Goal: Information Seeking & Learning: Check status

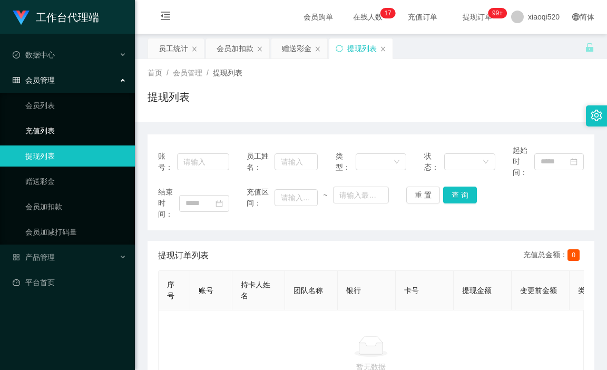
scroll to position [53, 0]
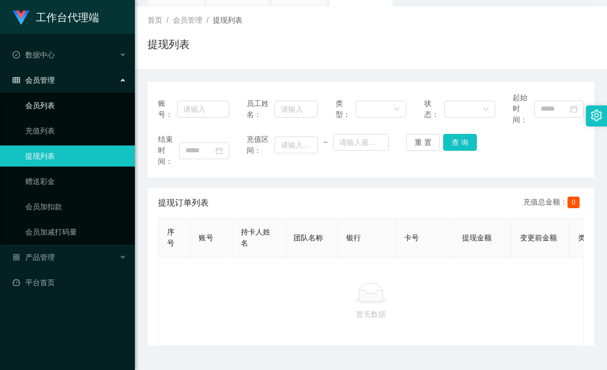
click at [67, 100] on link "会员列表" at bounding box center [75, 105] width 101 height 21
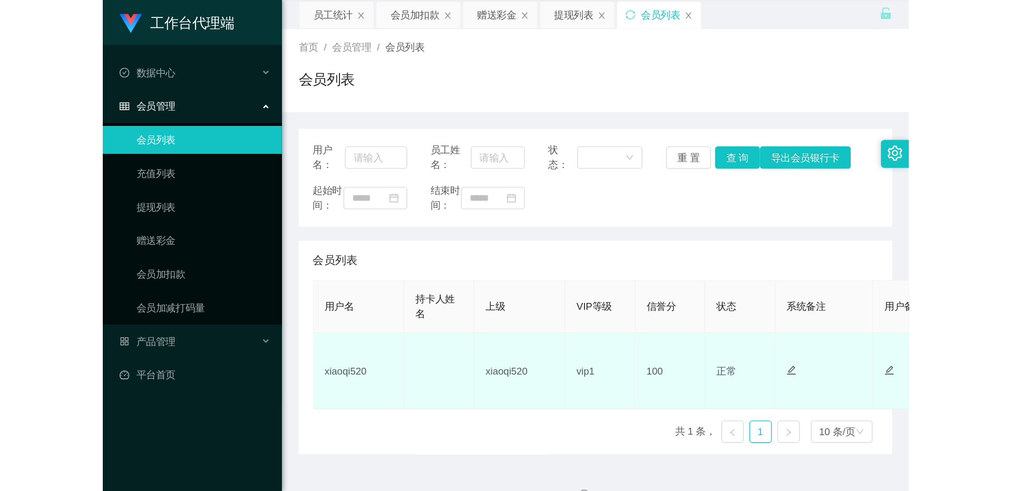
scroll to position [70, 0]
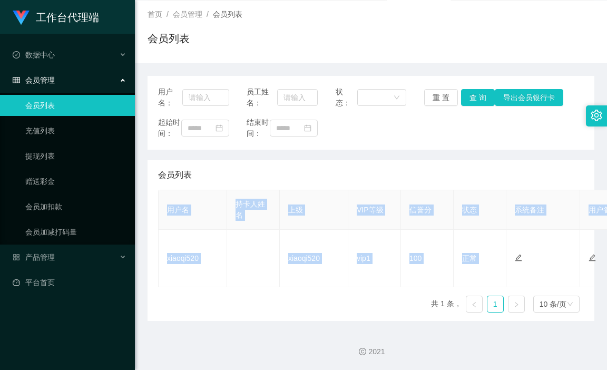
drag, startPoint x: 547, startPoint y: 253, endPoint x: 287, endPoint y: 316, distance: 267.6
click at [287, 316] on div "用户名 持卡人姓名 上级 VIP等级 信誉分 状态 系统备注 用户备注 金额 代理 ip 操作 xiaoqi520 xiaoqi520 vip1 100 正常…" at bounding box center [371, 255] width 426 height 131
copy table "用户名 持卡人姓名 上级 VIP等级 信誉分 状态 系统备注 用户备注 金额 代理 ip 操作 xiaoqi520 xiaoqi520 vip1 100 正常…"
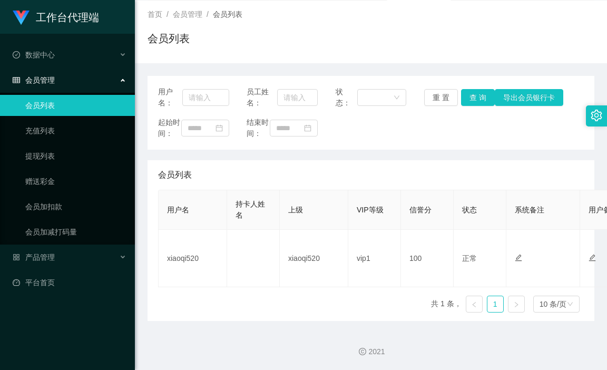
click at [520, 352] on div "2021" at bounding box center [370, 351] width 455 height 11
click at [55, 139] on link "充值列表" at bounding box center [75, 130] width 101 height 21
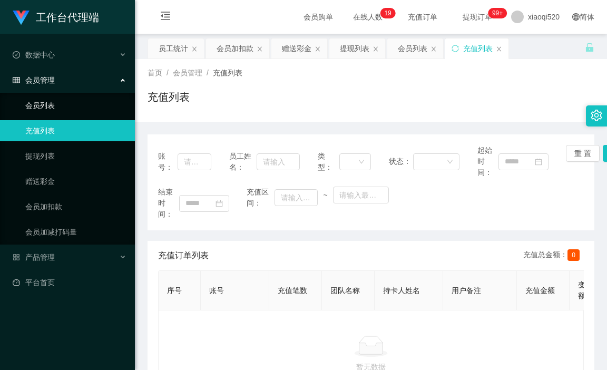
click at [48, 109] on link "会员列表" at bounding box center [75, 105] width 101 height 21
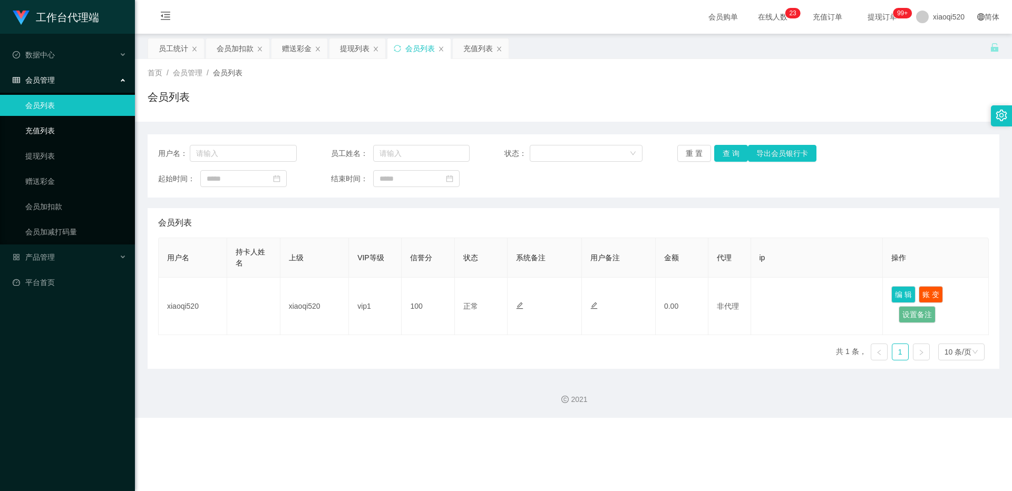
click at [45, 128] on link "充值列表" at bounding box center [75, 130] width 101 height 21
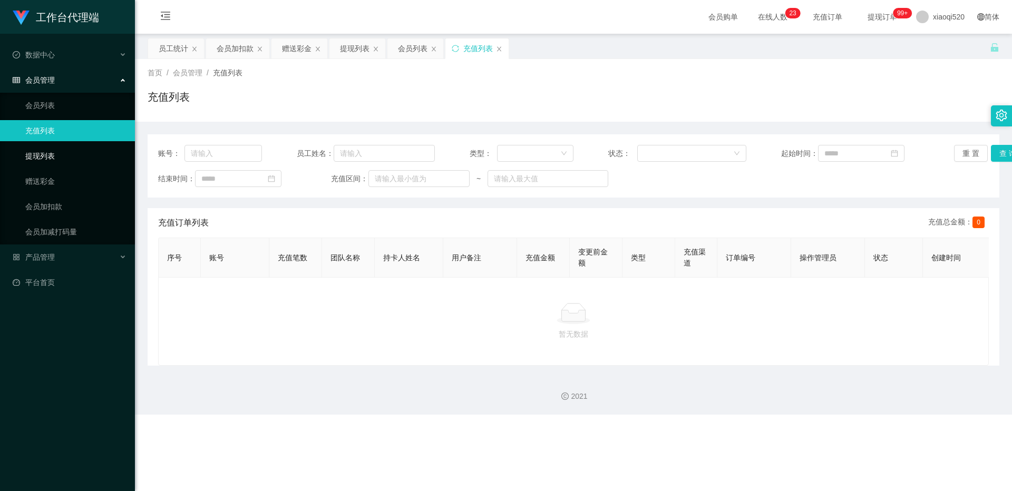
click at [70, 156] on link "提现列表" at bounding box center [75, 155] width 101 height 21
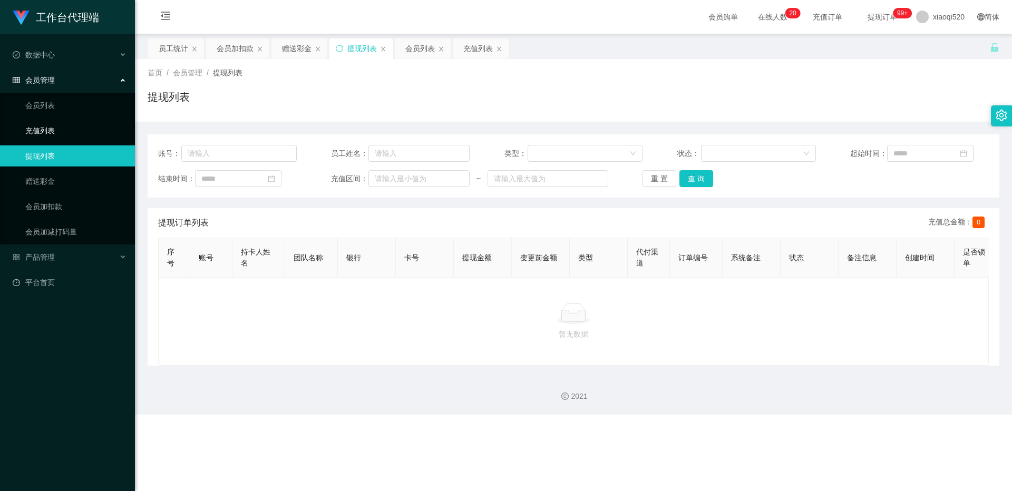
click at [48, 131] on link "充值列表" at bounding box center [75, 130] width 101 height 21
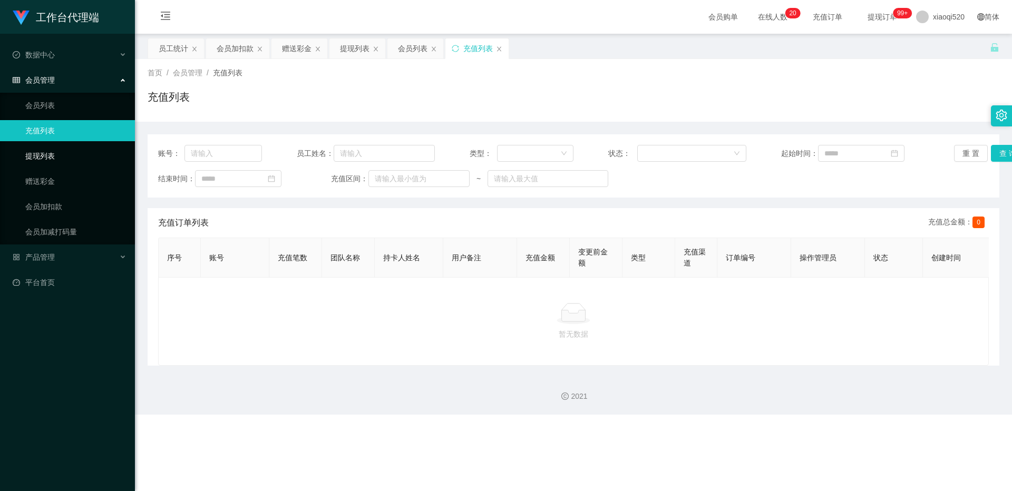
click at [42, 155] on link "提现列表" at bounding box center [75, 155] width 101 height 21
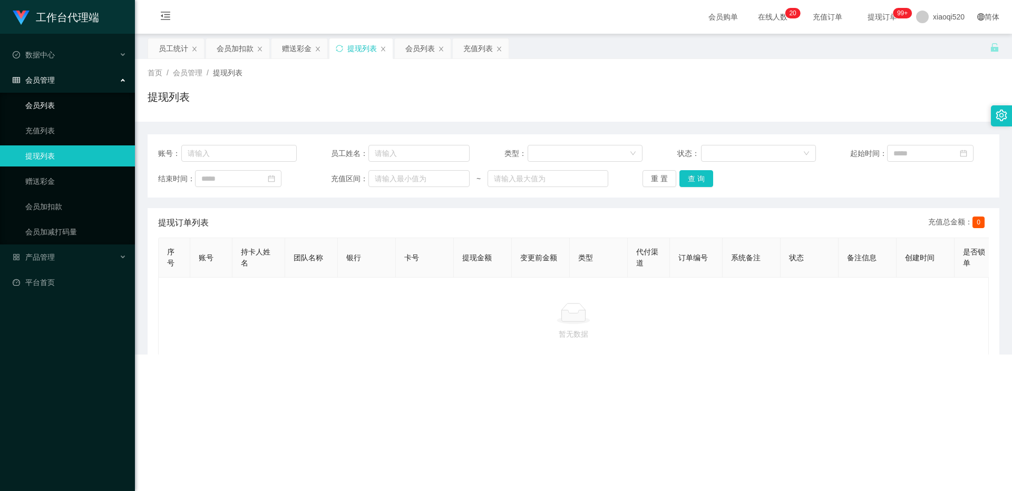
click at [60, 110] on link "会员列表" at bounding box center [75, 105] width 101 height 21
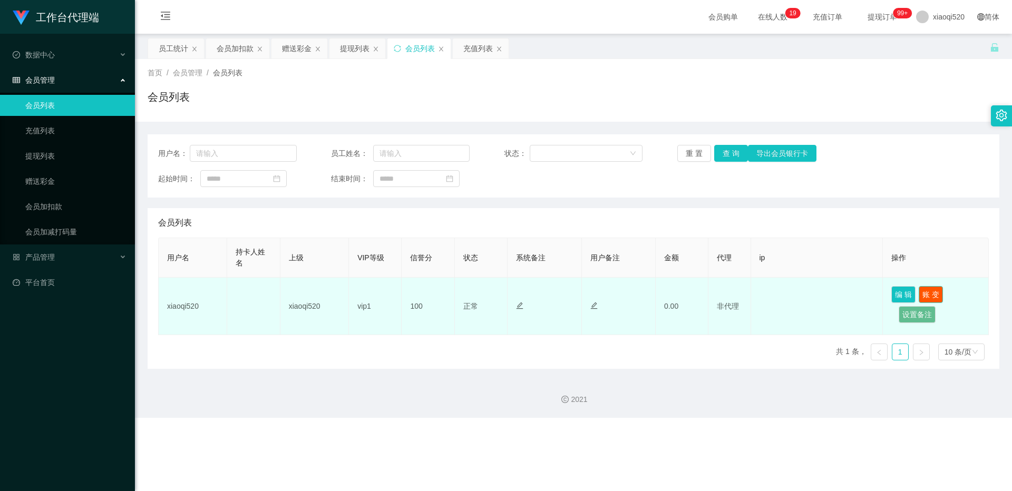
click at [606, 291] on button "账 变" at bounding box center [930, 294] width 24 height 17
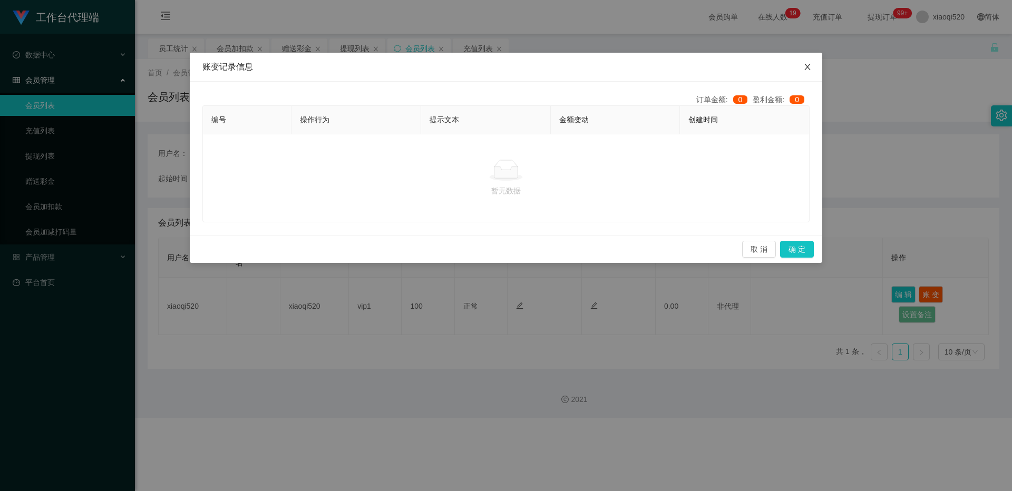
click at [606, 64] on icon "图标: close" at bounding box center [807, 67] width 8 height 8
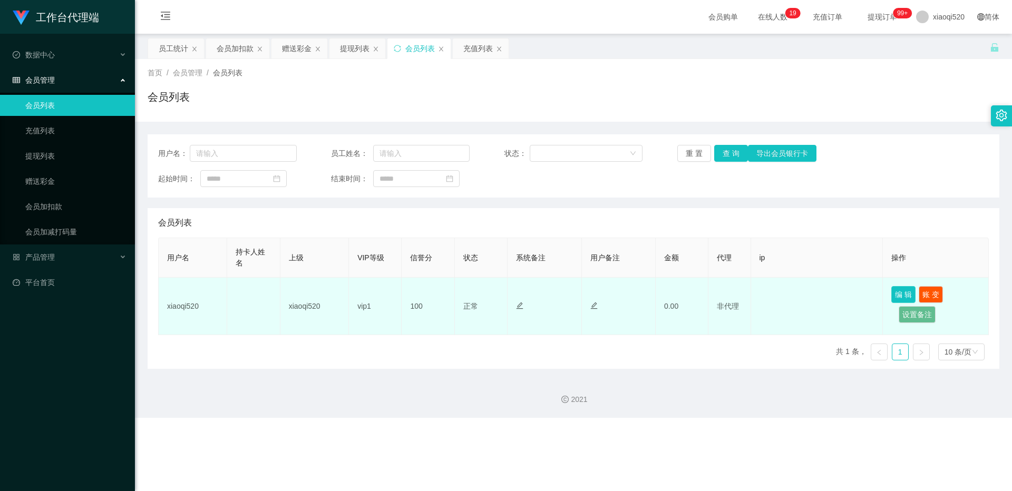
click at [606, 298] on button "编 辑" at bounding box center [903, 294] width 24 height 17
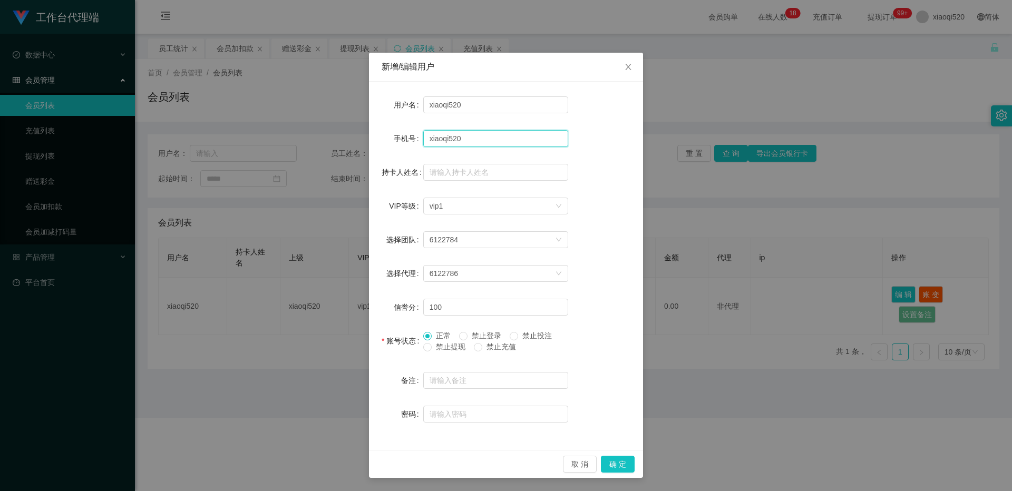
drag, startPoint x: 494, startPoint y: 142, endPoint x: 506, endPoint y: 135, distance: 13.9
click at [494, 142] on input "xiaoqi520" at bounding box center [495, 138] width 145 height 17
click at [606, 67] on icon "图标: close" at bounding box center [628, 67] width 8 height 8
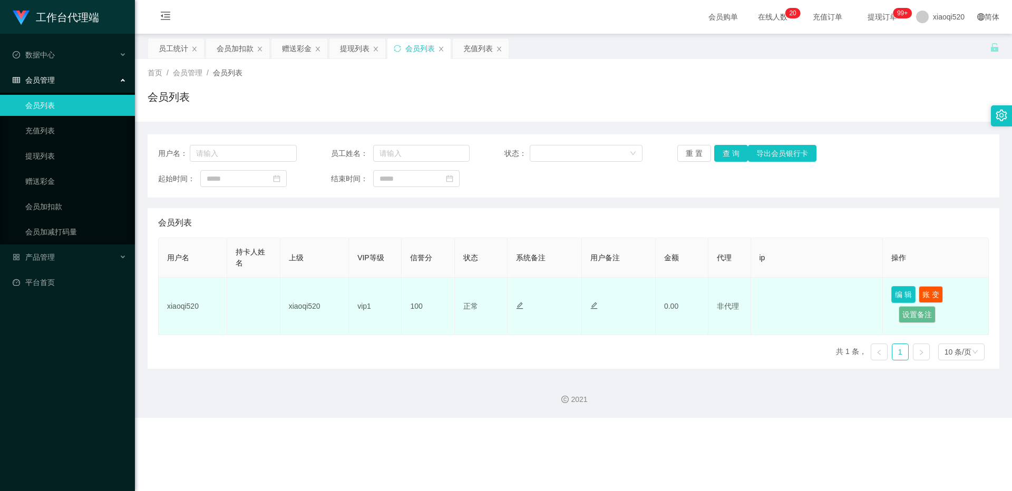
click at [606, 295] on button "编 辑" at bounding box center [903, 294] width 24 height 17
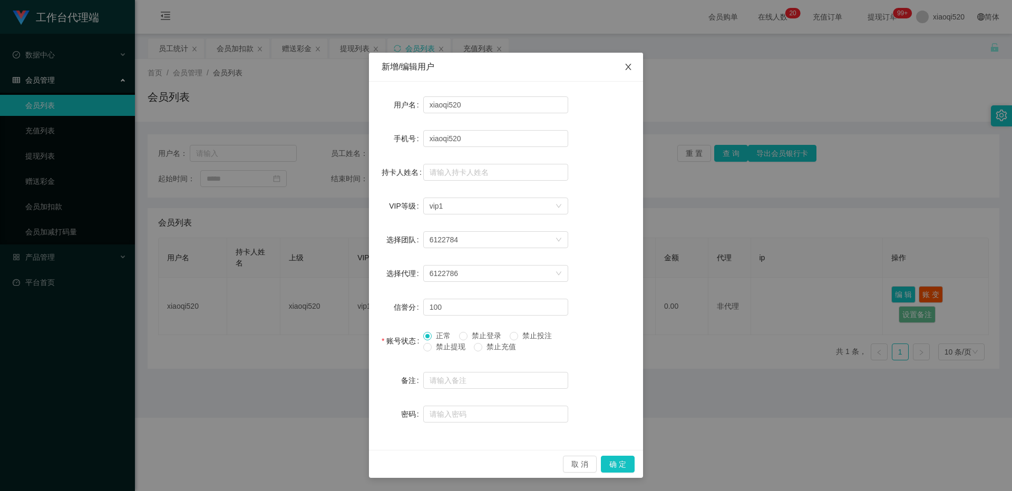
click at [606, 69] on span "Close" at bounding box center [628, 68] width 30 height 30
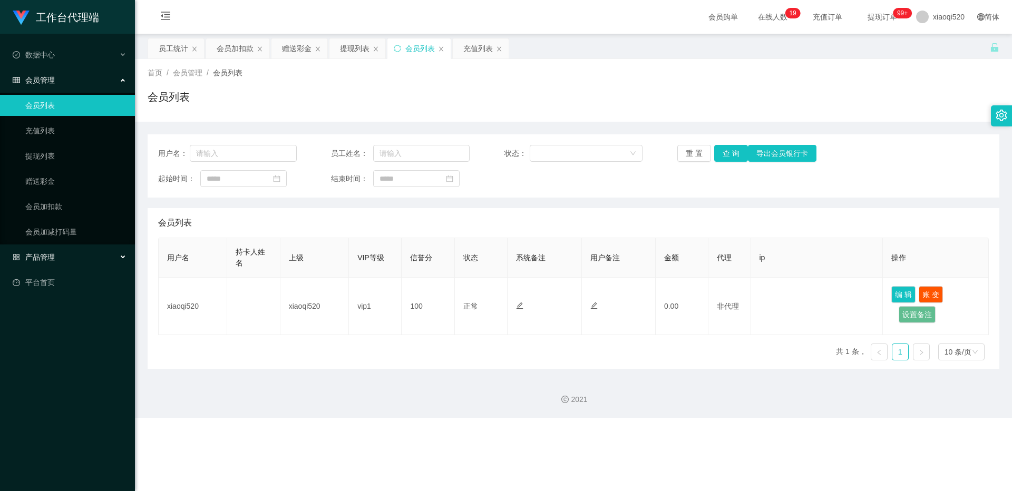
click at [61, 257] on div "产品管理" at bounding box center [67, 257] width 135 height 21
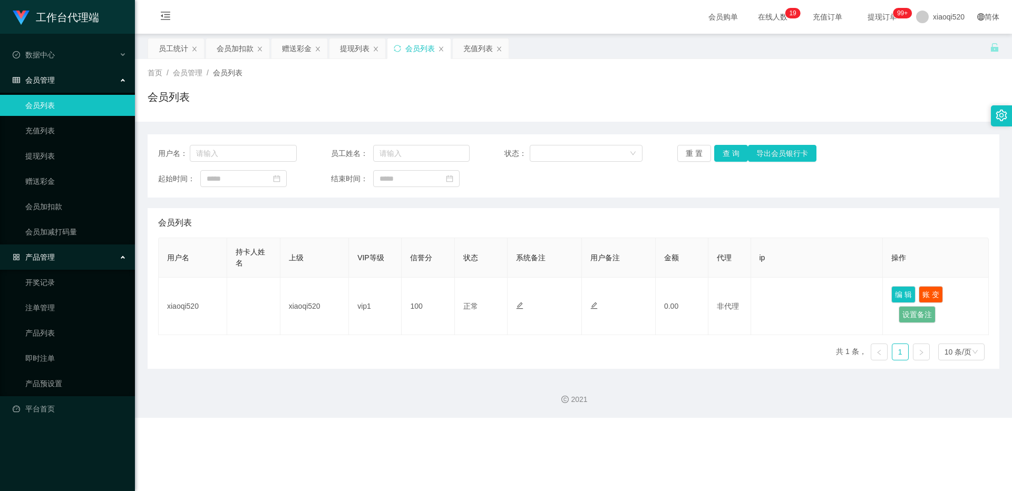
click at [65, 257] on div "产品管理" at bounding box center [67, 257] width 135 height 21
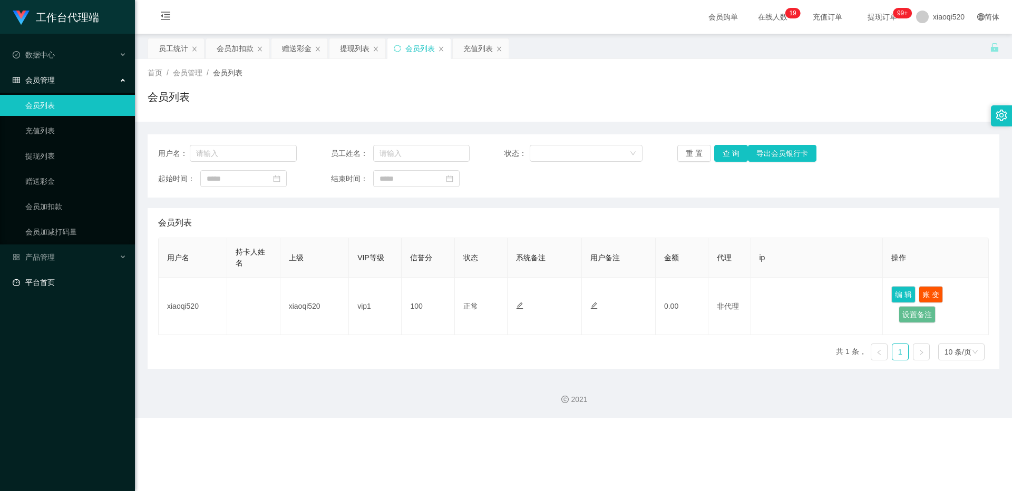
click at [61, 277] on link "平台首页" at bounding box center [70, 282] width 114 height 21
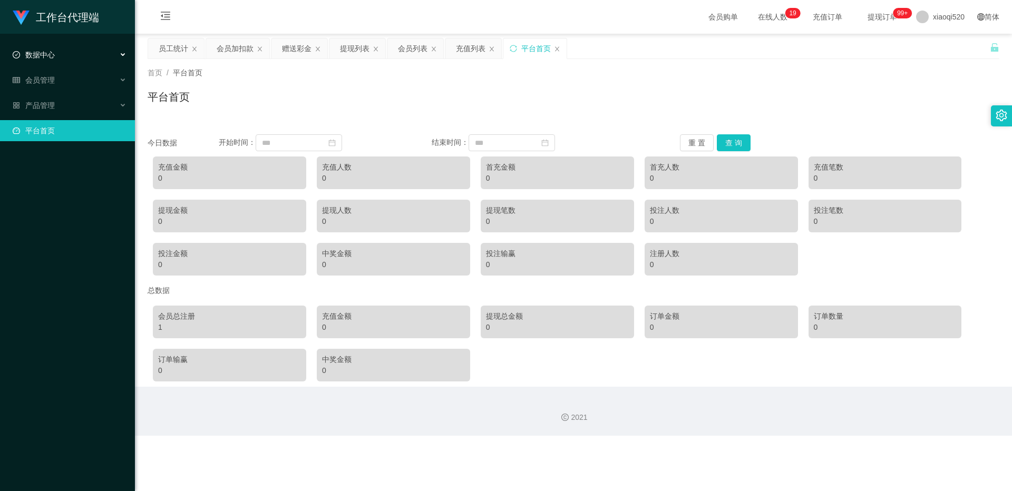
click at [68, 57] on div "数据中心" at bounding box center [67, 54] width 135 height 21
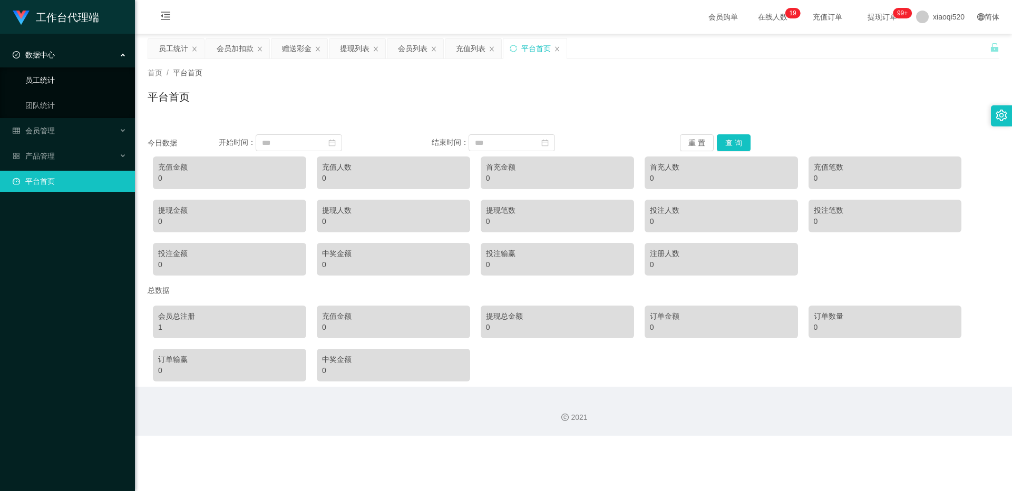
click at [62, 83] on link "员工统计" at bounding box center [75, 80] width 101 height 21
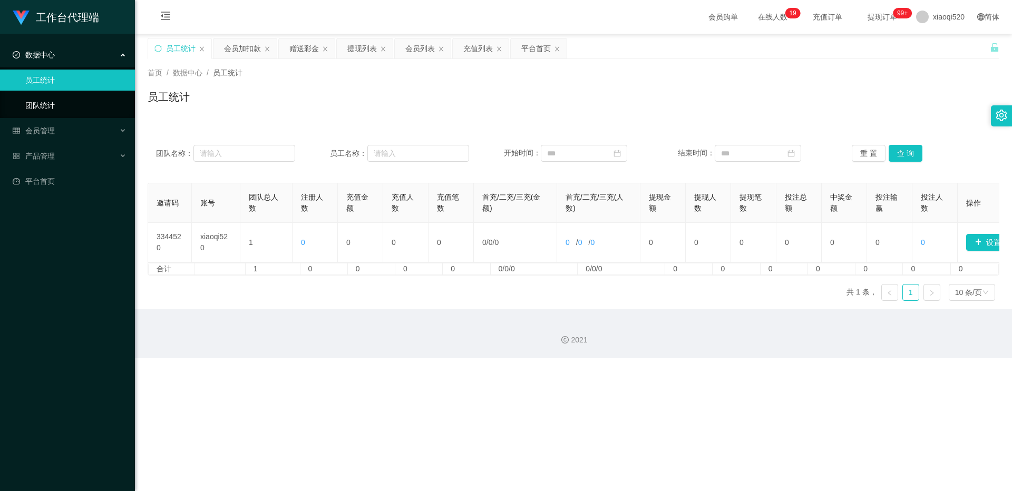
click at [53, 100] on link "团队统计" at bounding box center [75, 105] width 101 height 21
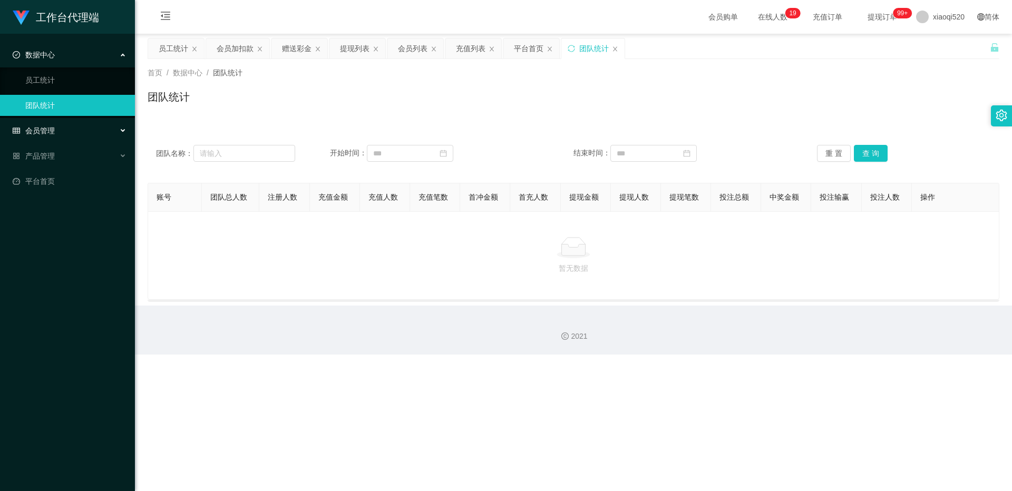
click at [58, 133] on div "会员管理" at bounding box center [67, 130] width 135 height 21
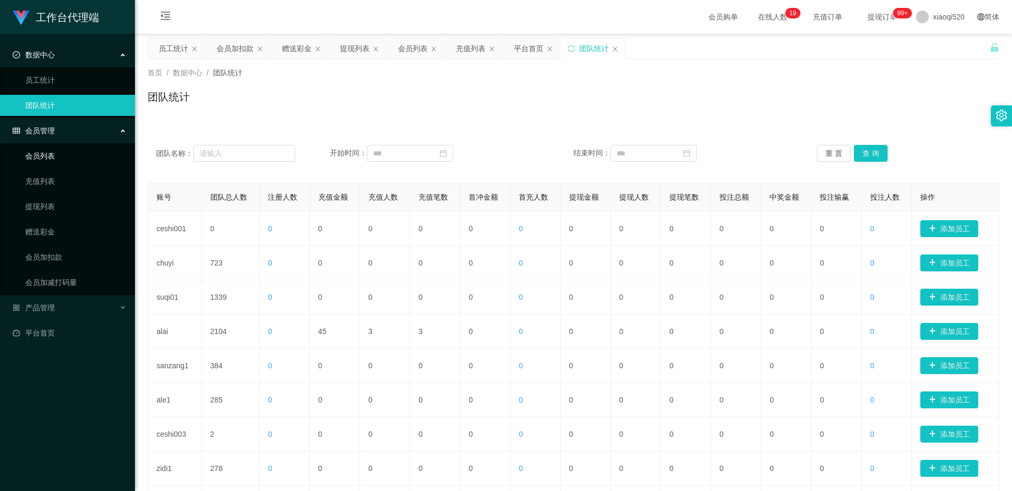
click at [74, 154] on link "会员列表" at bounding box center [75, 155] width 101 height 21
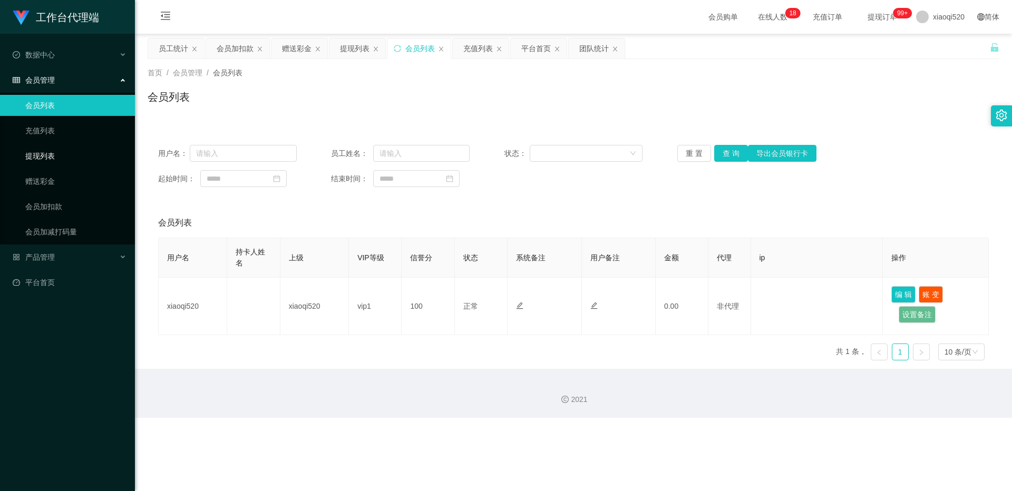
click at [61, 164] on link "提现列表" at bounding box center [75, 155] width 101 height 21
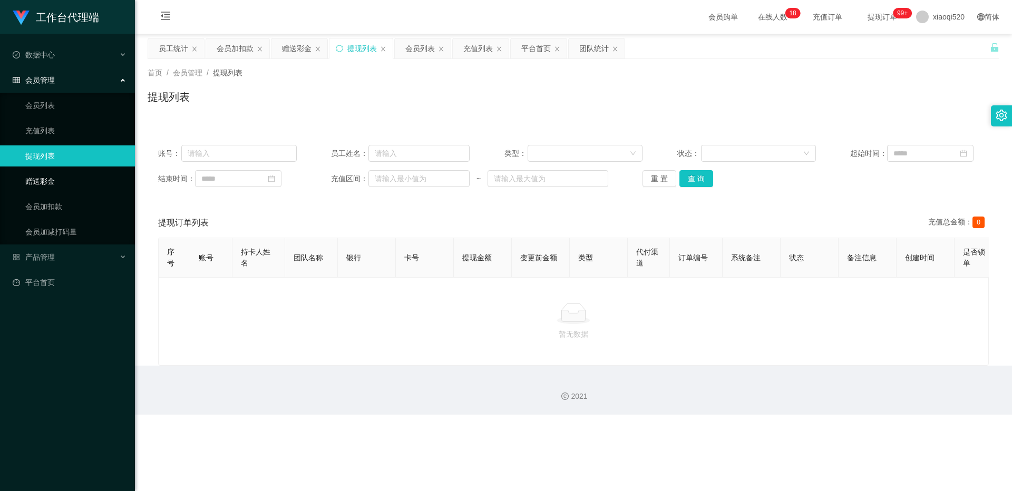
click at [63, 183] on link "赠送彩金" at bounding box center [75, 181] width 101 height 21
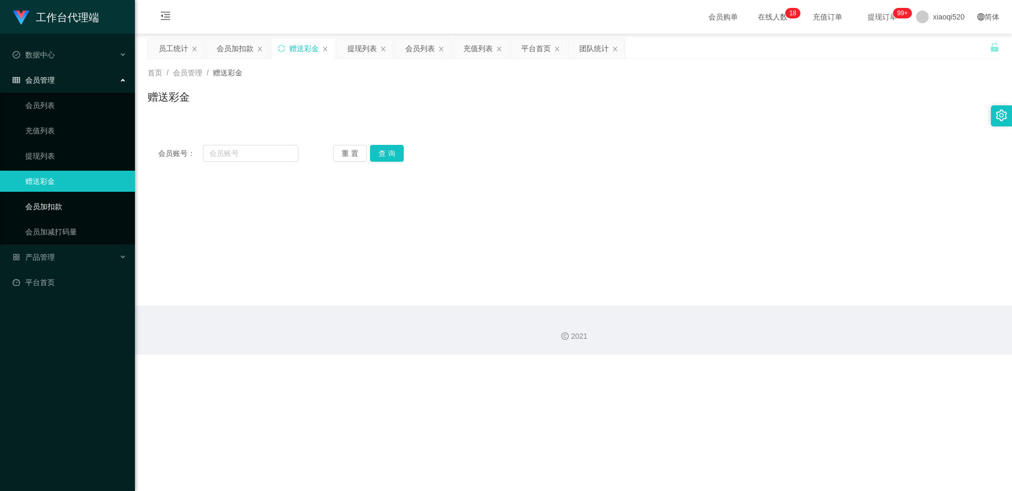
click at [62, 203] on link "会员加扣款" at bounding box center [75, 206] width 101 height 21
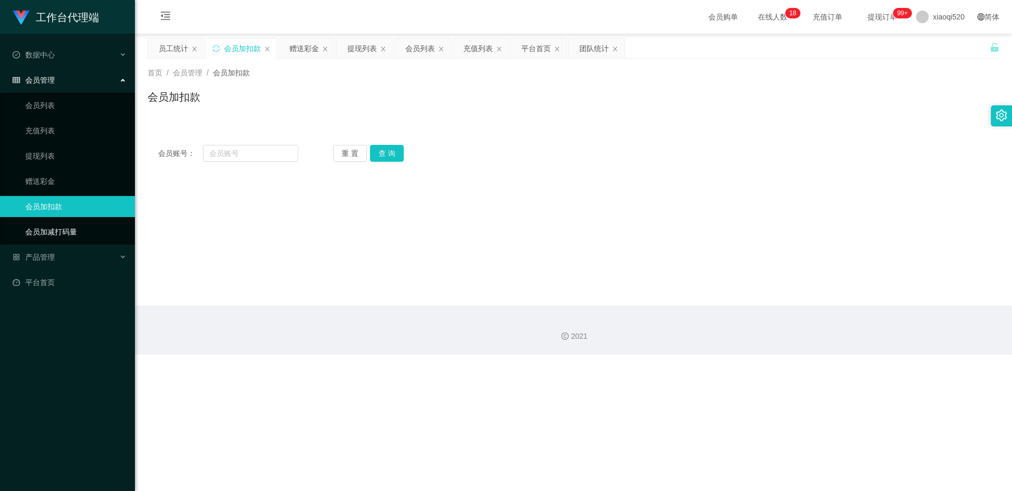
click at [66, 229] on link "会员加减打码量" at bounding box center [75, 231] width 101 height 21
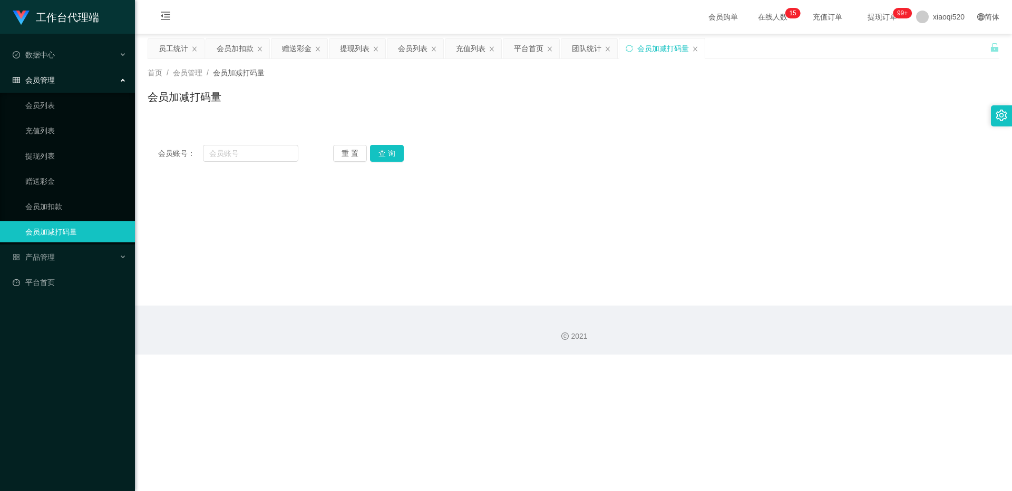
click at [79, 117] on ul "会员列表 充值列表 提现列表 赠送彩金 会员加扣款 会员加减打码量" at bounding box center [67, 169] width 135 height 152
click at [76, 112] on link "会员列表" at bounding box center [75, 105] width 101 height 21
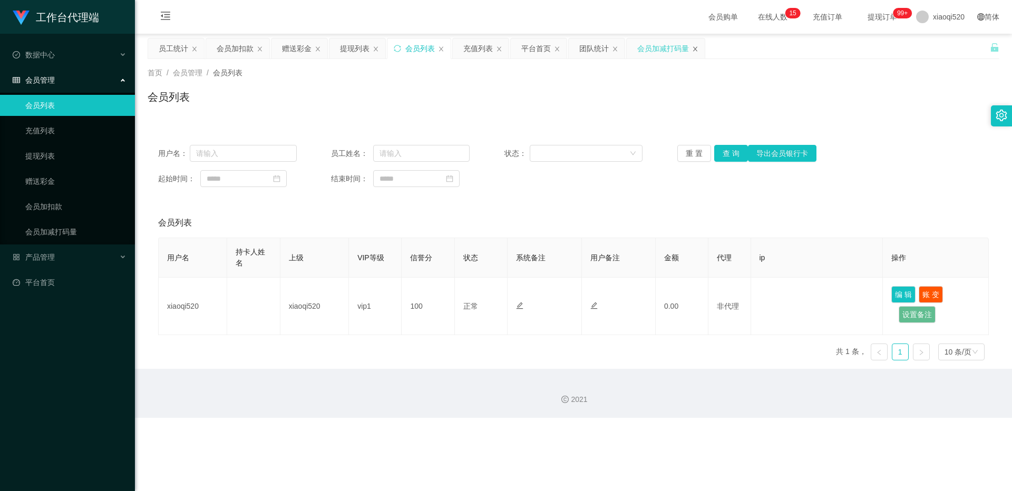
click at [606, 47] on icon "图标: close" at bounding box center [695, 49] width 6 height 6
click at [606, 50] on icon "图标: close" at bounding box center [615, 48] width 4 height 5
drag, startPoint x: 557, startPoint y: 48, endPoint x: 542, endPoint y: 50, distance: 15.9
click at [557, 48] on icon "图标: close" at bounding box center [557, 48] width 4 height 5
click at [500, 54] on div "充值列表" at bounding box center [481, 48] width 56 height 20
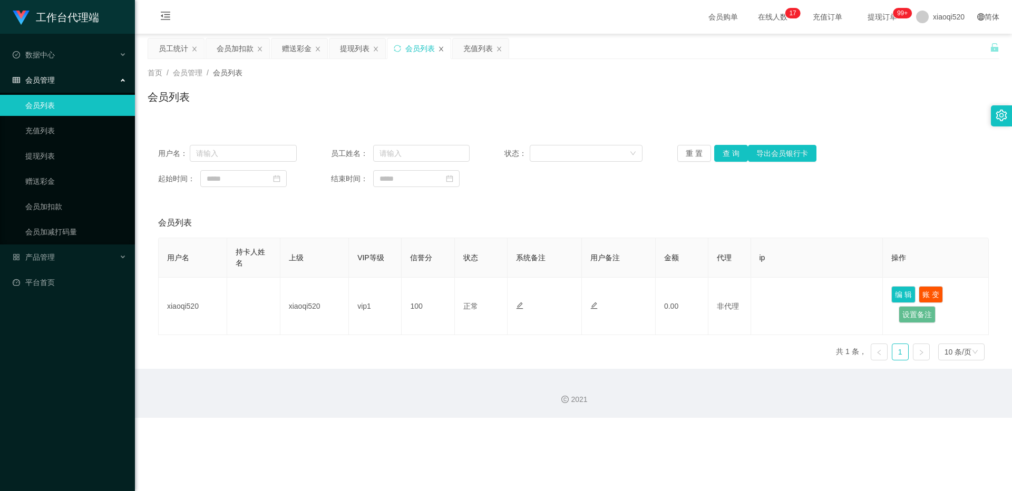
click at [442, 51] on icon "图标: close" at bounding box center [441, 49] width 6 height 6
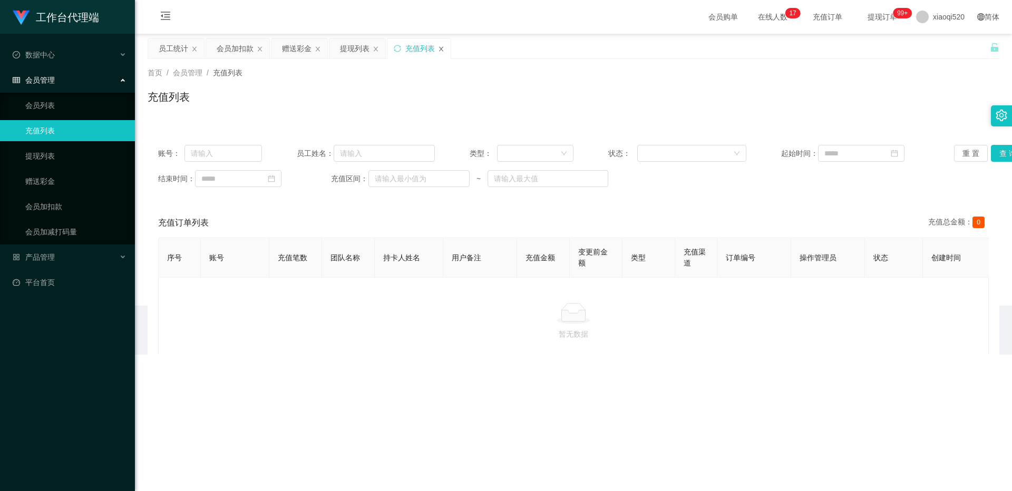
click at [442, 47] on icon "图标: close" at bounding box center [441, 48] width 4 height 5
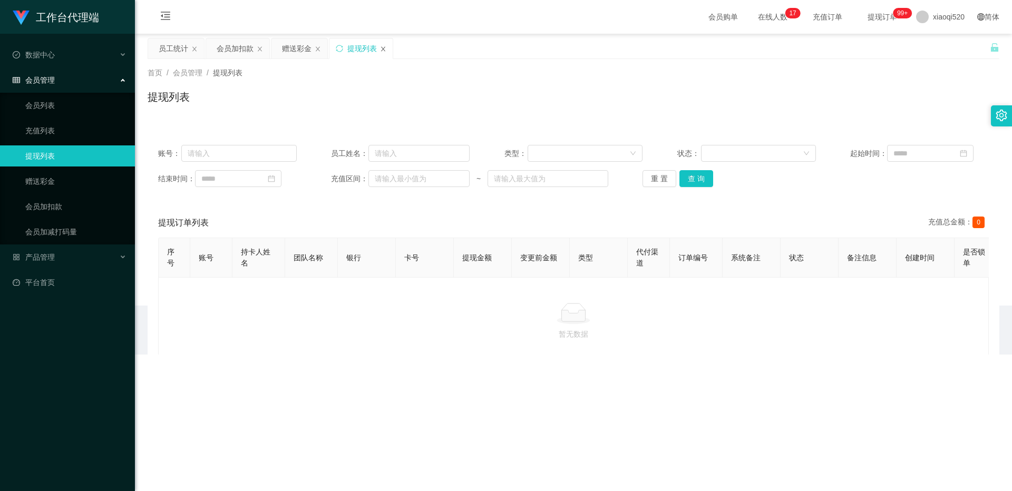
click at [385, 48] on icon "图标: close" at bounding box center [383, 49] width 6 height 6
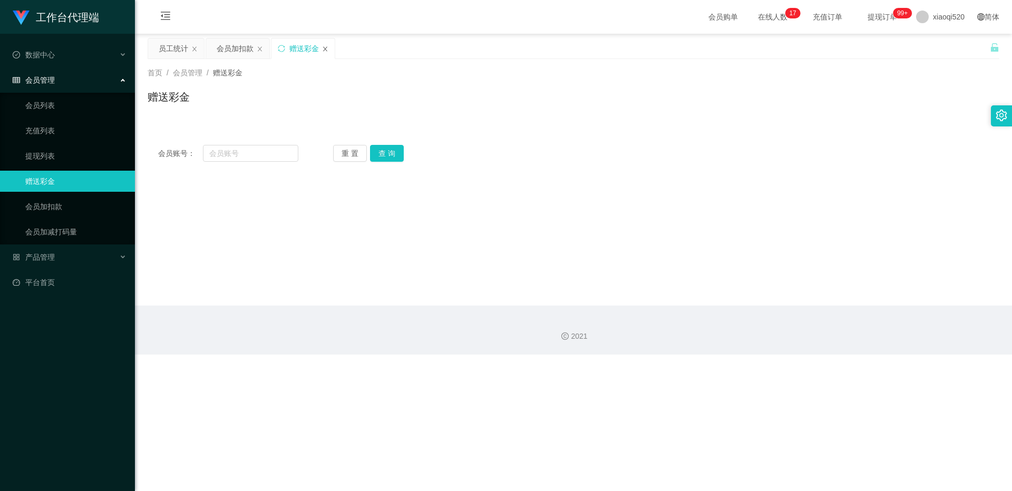
click at [326, 48] on icon "图标: close" at bounding box center [325, 49] width 6 height 6
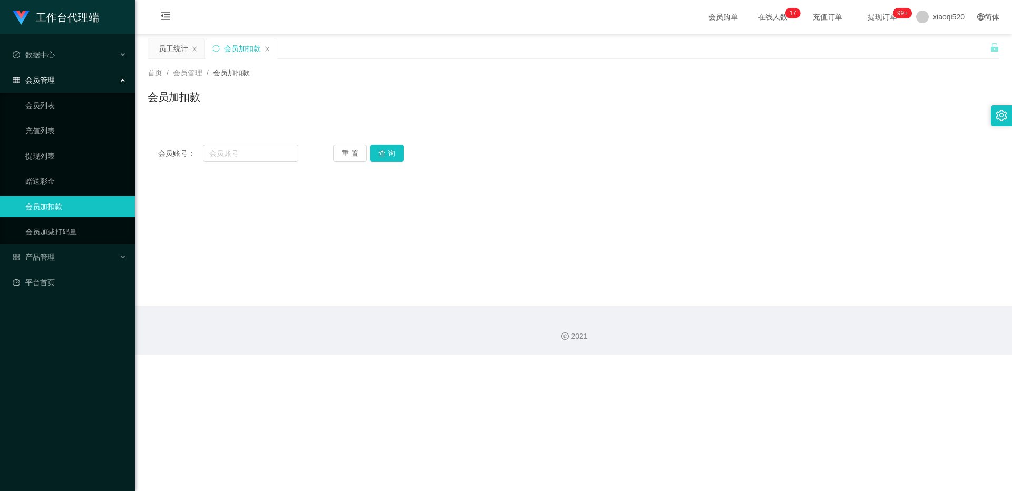
click at [268, 45] on div "会员加扣款" at bounding box center [241, 48] width 71 height 20
click at [268, 51] on icon "图标: close" at bounding box center [267, 49] width 6 height 6
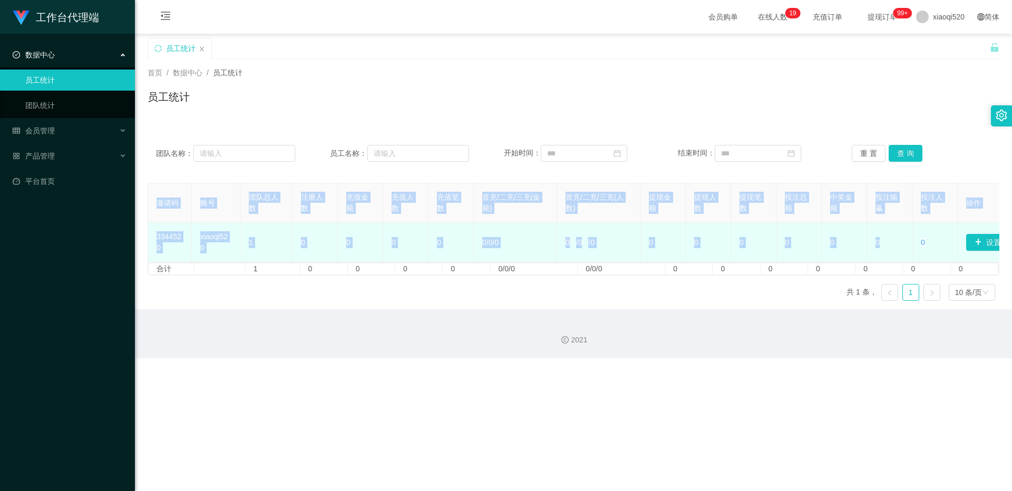
drag, startPoint x: 904, startPoint y: 261, endPoint x: 964, endPoint y: 248, distance: 60.9
click at [606, 248] on tr "3344520 xiaoqi520 1 0 0 0 0 0 / 0 / 0 0 / 0 / 0 0 0 0 0 0 0 0 设置邀请码" at bounding box center [575, 243] width 855 height 40
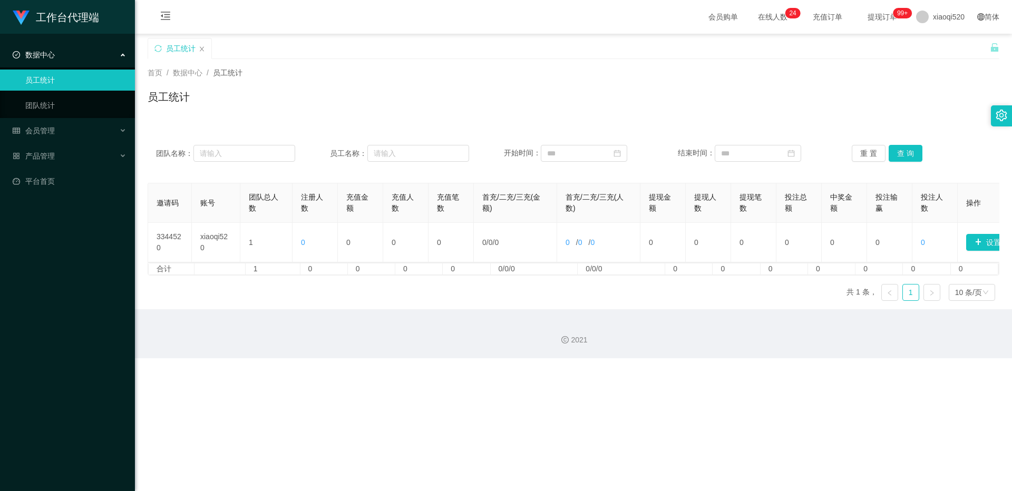
click at [606, 116] on icon "图标: setting" at bounding box center [1001, 116] width 12 height 12
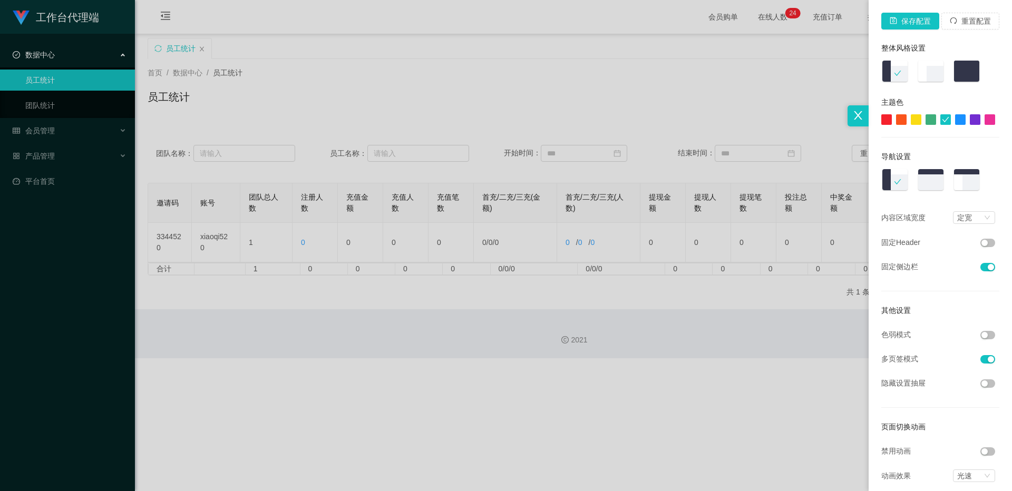
click at [606, 114] on icon "图标: close" at bounding box center [858, 116] width 12 height 12
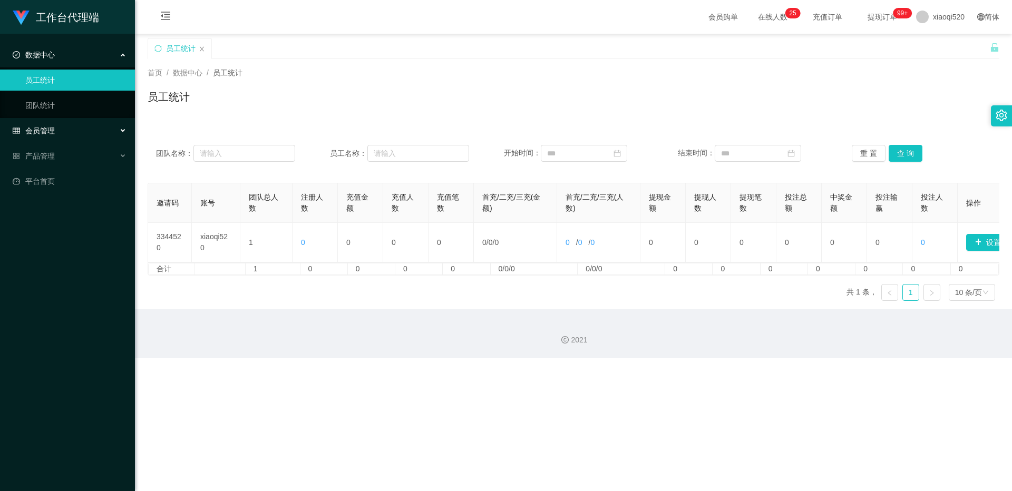
click at [56, 133] on div "会员管理" at bounding box center [67, 130] width 135 height 21
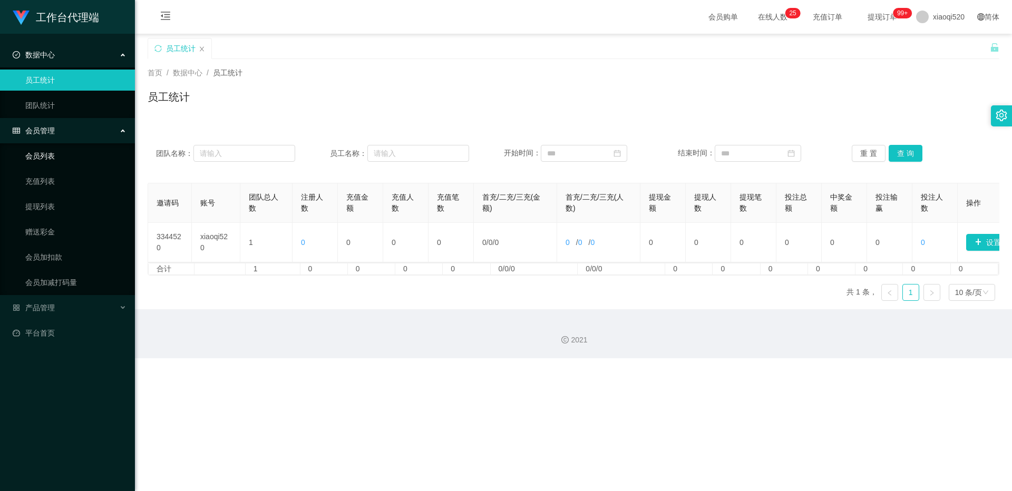
click at [55, 152] on link "会员列表" at bounding box center [75, 155] width 101 height 21
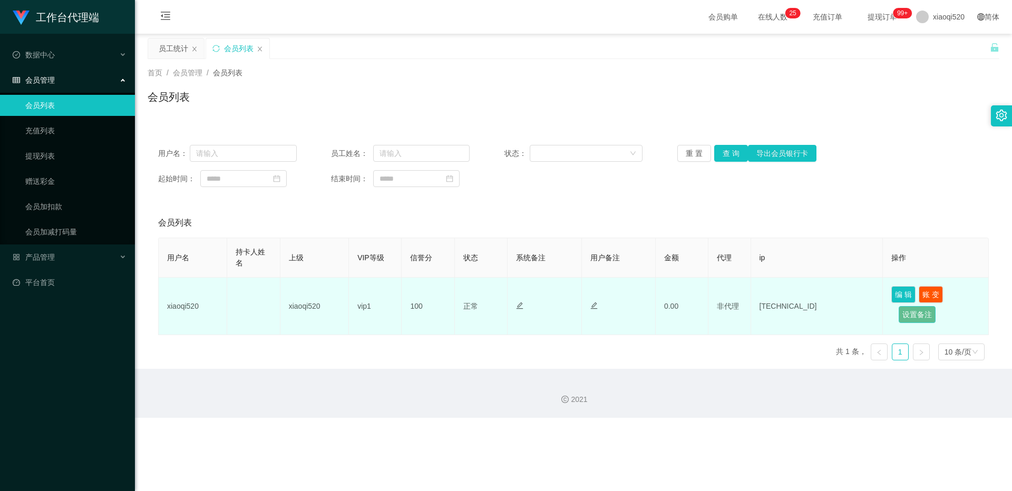
click at [606, 317] on button "设置备注" at bounding box center [916, 314] width 37 height 17
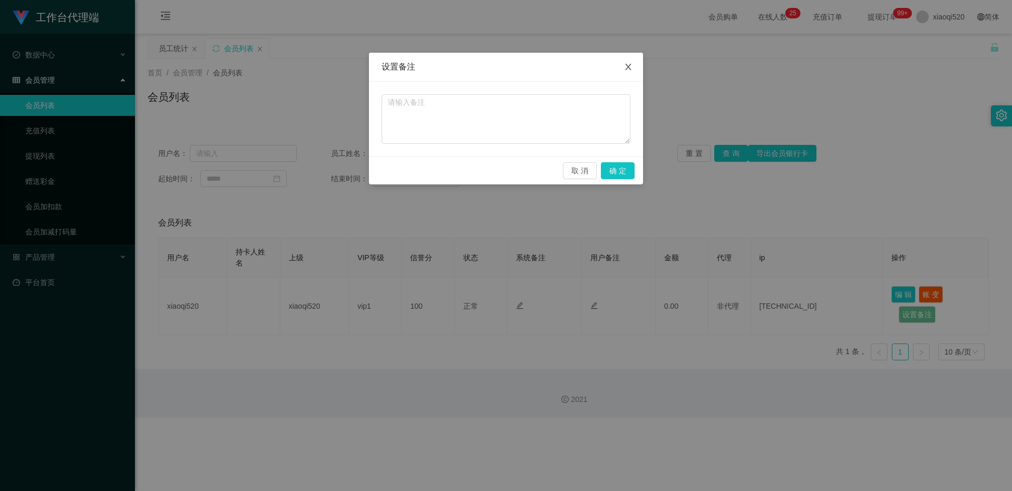
drag, startPoint x: 625, startPoint y: 65, endPoint x: 812, endPoint y: 167, distance: 213.2
click at [606, 66] on icon "图标: close" at bounding box center [628, 67] width 8 height 8
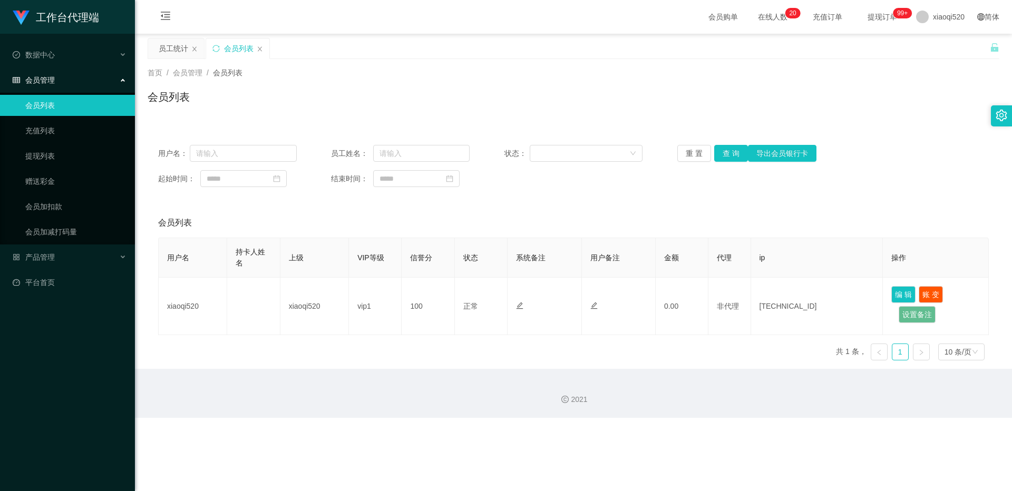
click at [80, 86] on div "会员管理" at bounding box center [67, 80] width 135 height 21
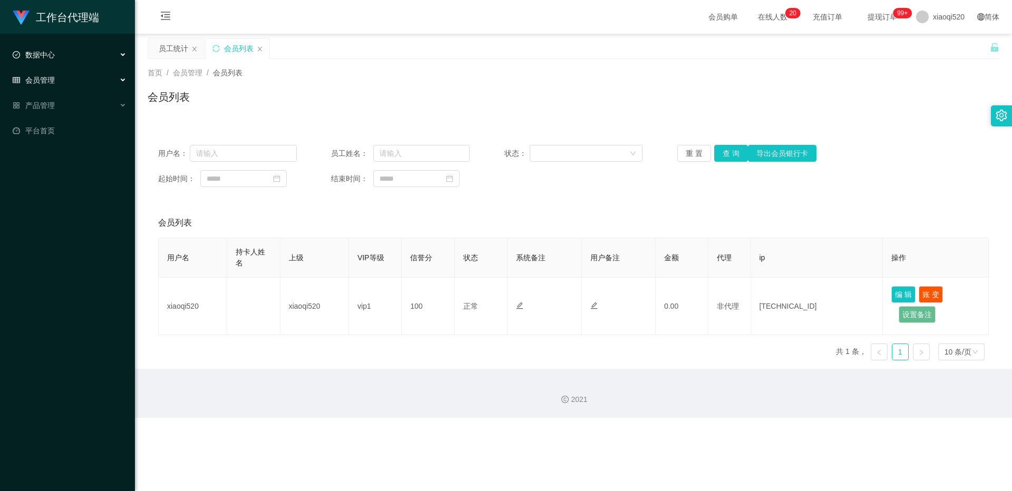
click at [86, 57] on div "数据中心" at bounding box center [67, 54] width 135 height 21
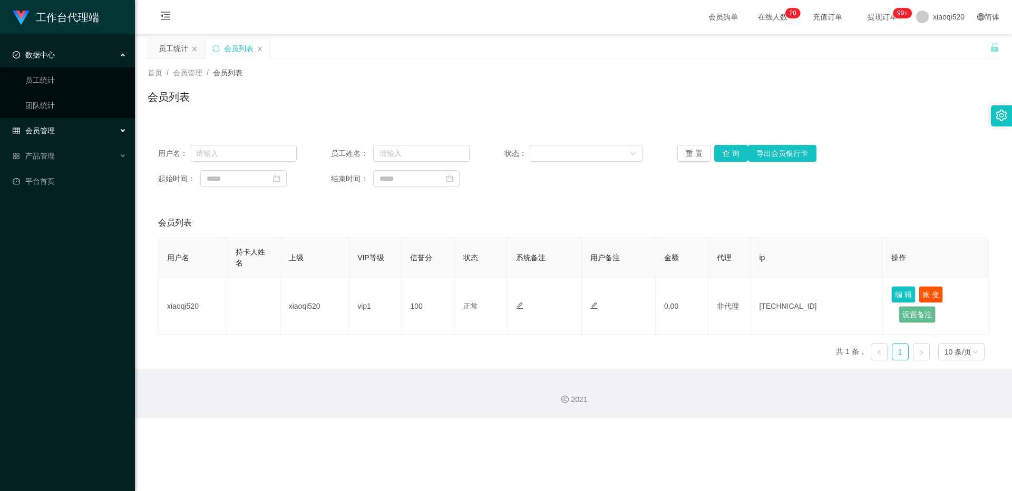
click at [86, 57] on div "数据中心" at bounding box center [67, 54] width 135 height 21
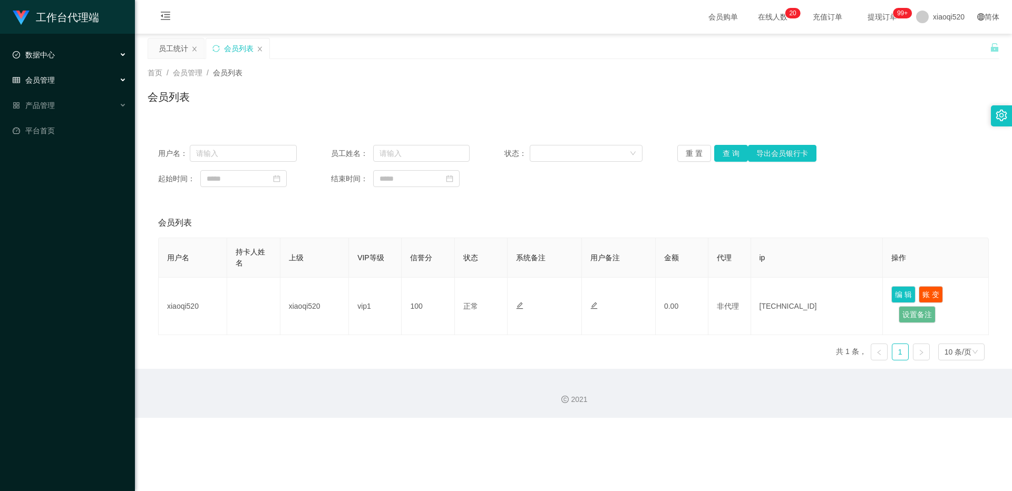
click at [90, 57] on div "数据中心" at bounding box center [67, 54] width 135 height 21
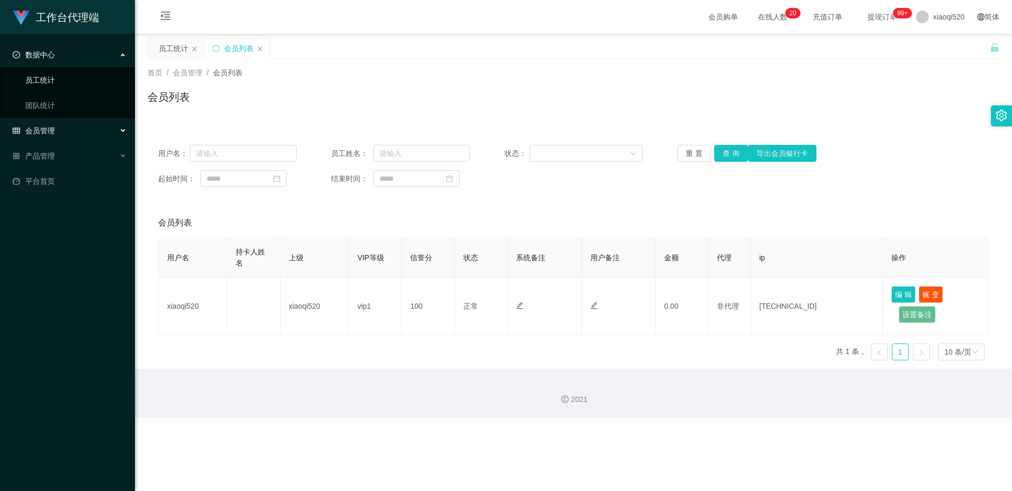
click at [62, 79] on link "员工统计" at bounding box center [75, 80] width 101 height 21
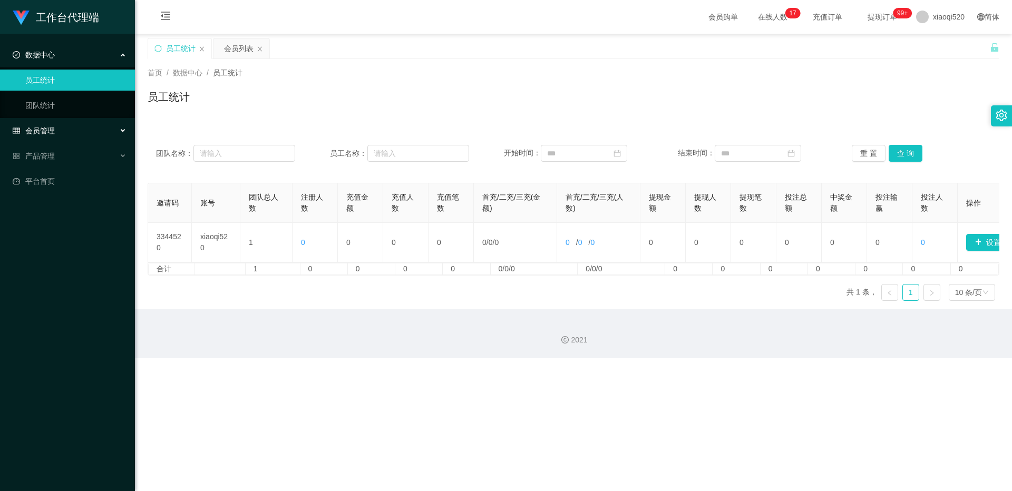
click at [56, 122] on div "会员管理" at bounding box center [67, 130] width 135 height 21
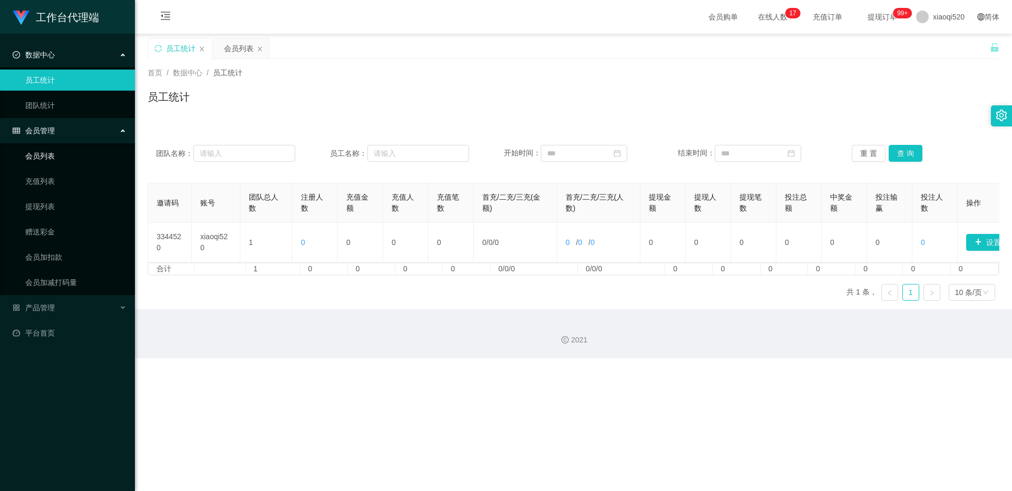
click at [60, 152] on link "会员列表" at bounding box center [75, 155] width 101 height 21
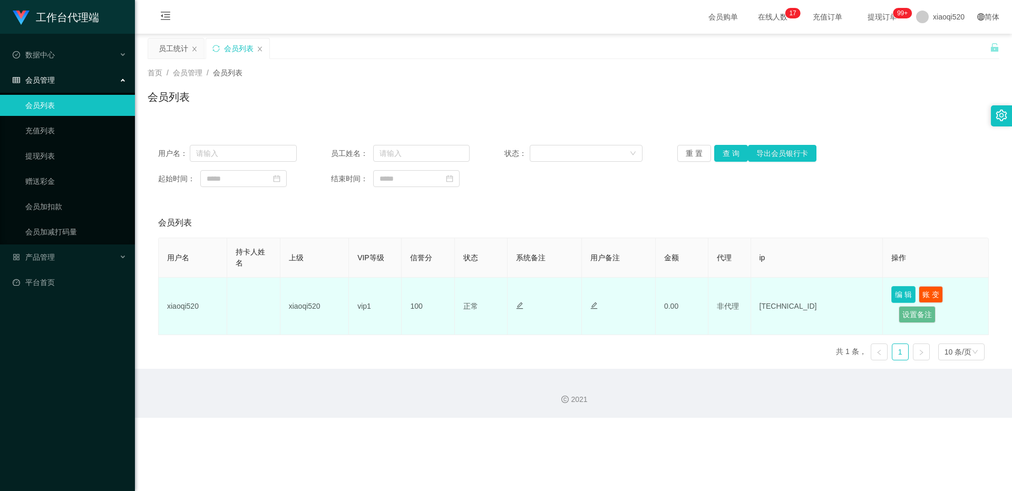
click at [606, 293] on button "编 辑" at bounding box center [903, 294] width 24 height 17
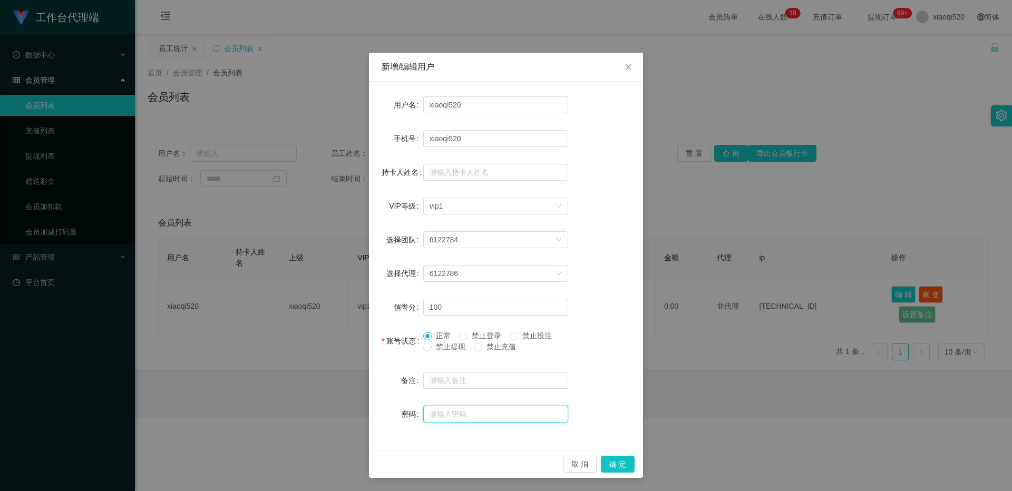
click at [464, 369] on input "text" at bounding box center [495, 414] width 145 height 17
click at [606, 66] on icon "图标: close" at bounding box center [628, 67] width 8 height 8
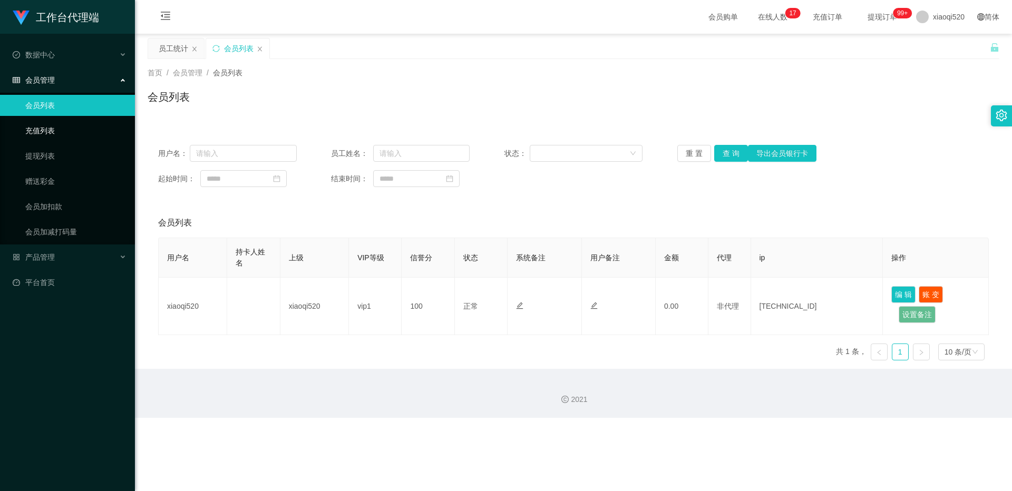
click at [74, 133] on link "充值列表" at bounding box center [75, 130] width 101 height 21
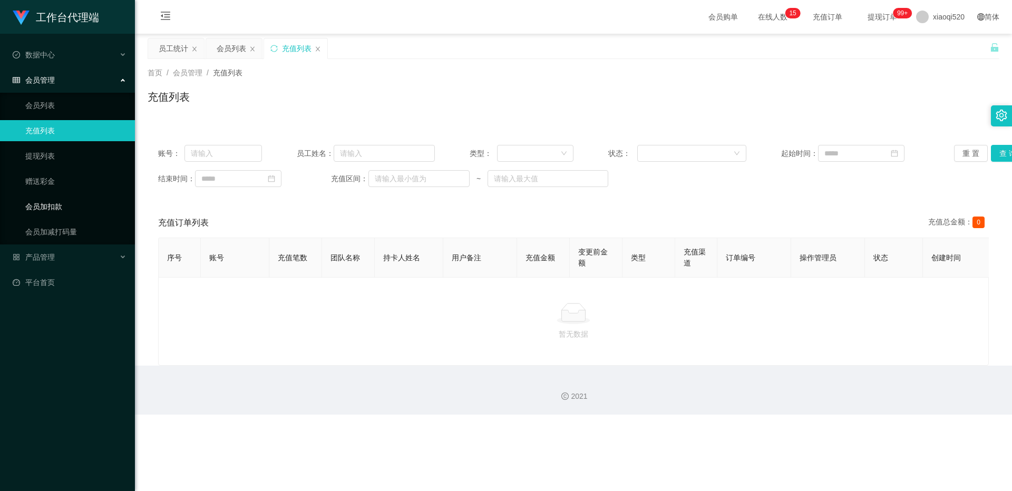
click at [61, 207] on link "会员加扣款" at bounding box center [75, 206] width 101 height 21
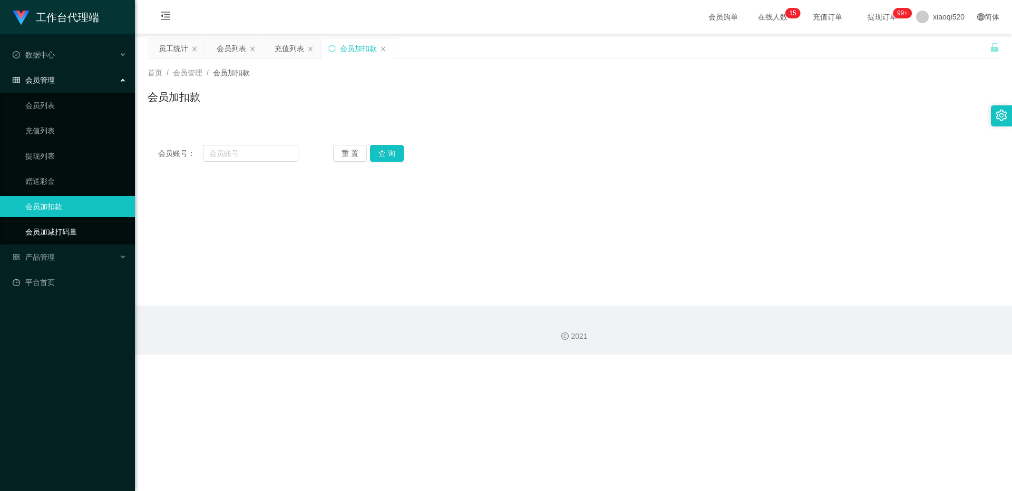
click at [66, 231] on link "会员加减打码量" at bounding box center [75, 231] width 101 height 21
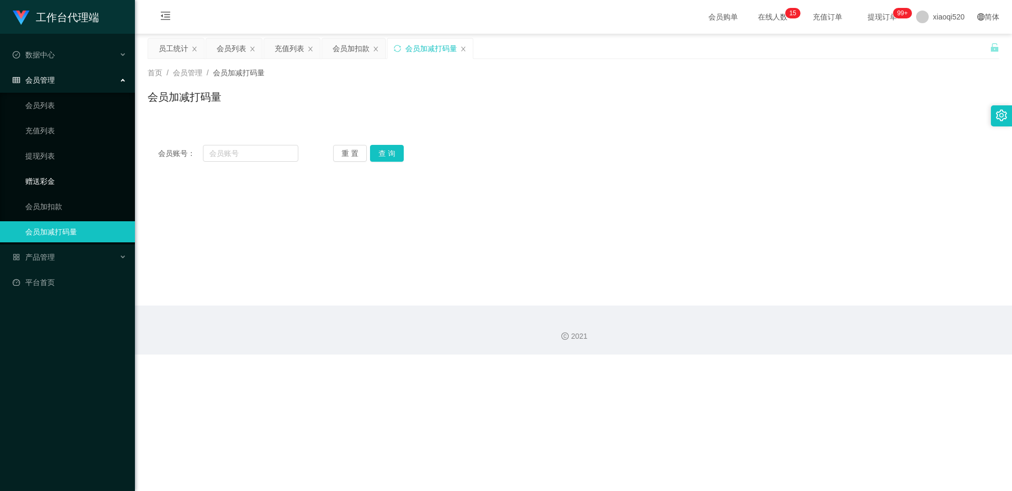
click at [63, 181] on link "赠送彩金" at bounding box center [75, 181] width 101 height 21
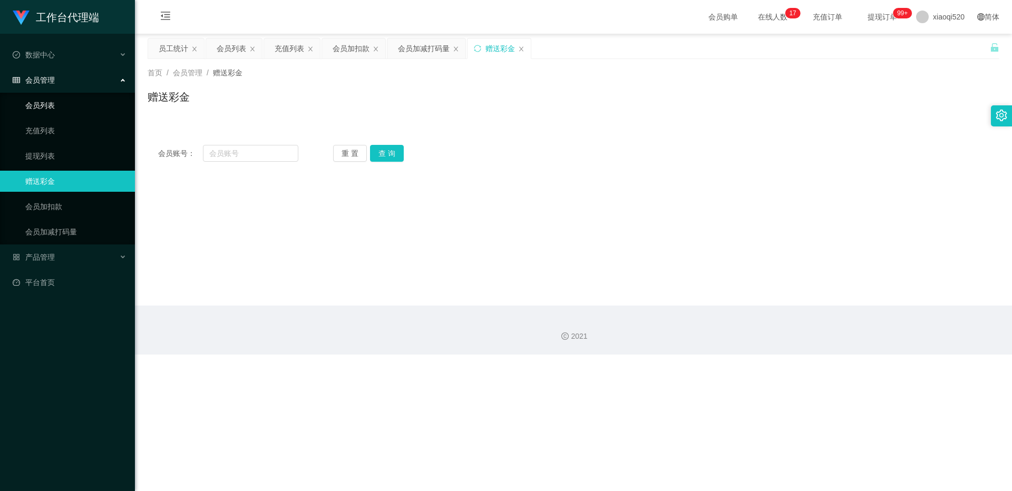
click at [76, 103] on link "会员列表" at bounding box center [75, 105] width 101 height 21
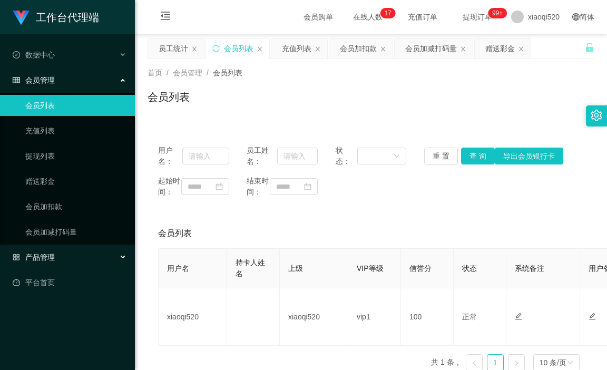
click at [77, 261] on div "产品管理" at bounding box center [67, 257] width 135 height 21
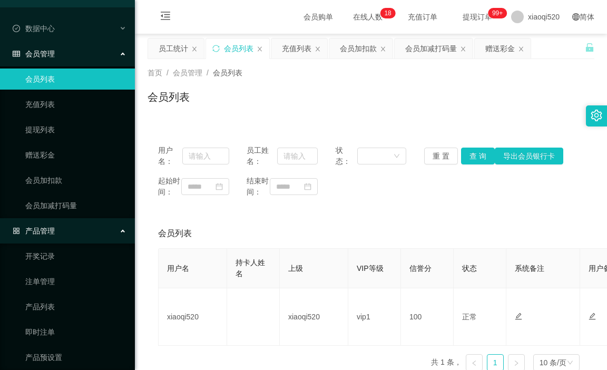
scroll to position [53, 0]
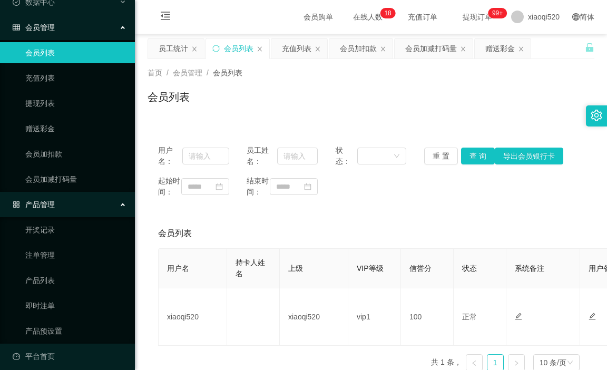
click at [108, 206] on div "产品管理" at bounding box center [67, 204] width 135 height 21
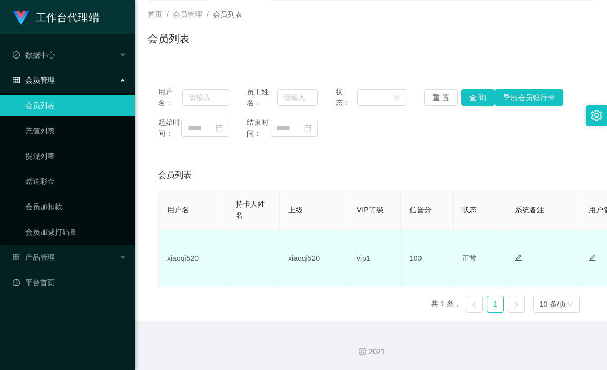
scroll to position [70, 0]
drag, startPoint x: 205, startPoint y: 261, endPoint x: 165, endPoint y: 261, distance: 39.5
click at [165, 261] on td "xiaoqi520" at bounding box center [193, 258] width 68 height 57
copy td "xiaoqi520"
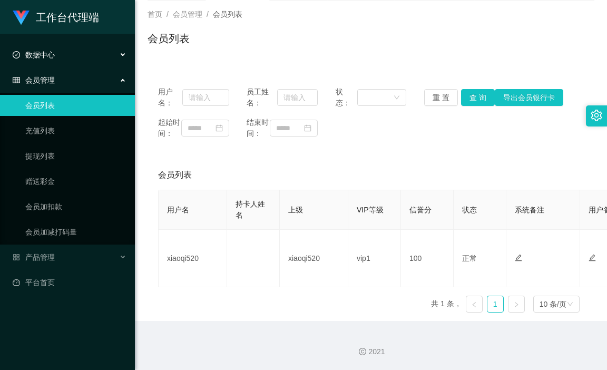
click at [101, 62] on div "数据中心" at bounding box center [67, 54] width 135 height 21
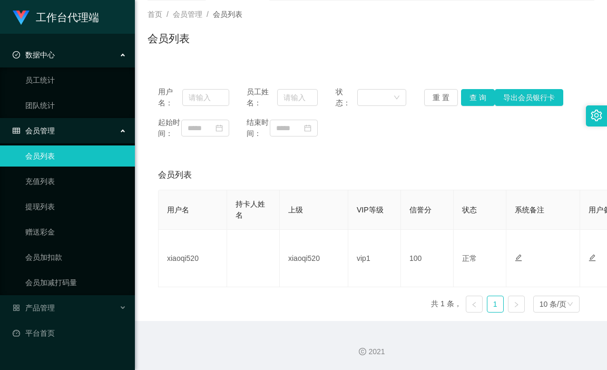
click at [102, 61] on div "数据中心" at bounding box center [67, 54] width 135 height 21
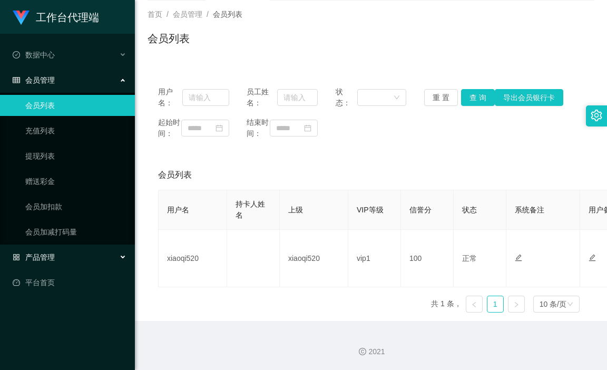
click at [87, 262] on div "产品管理" at bounding box center [67, 257] width 135 height 21
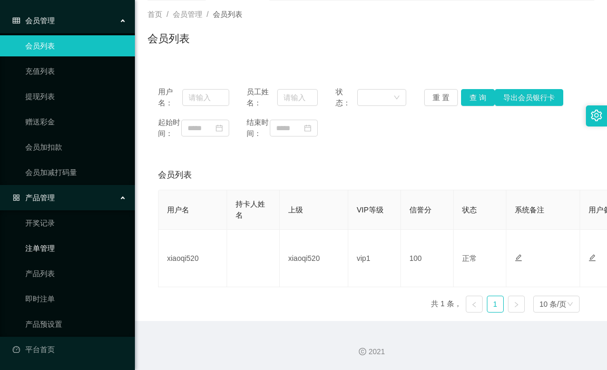
scroll to position [60, 0]
click at [48, 229] on link "开奖记录" at bounding box center [75, 222] width 101 height 21
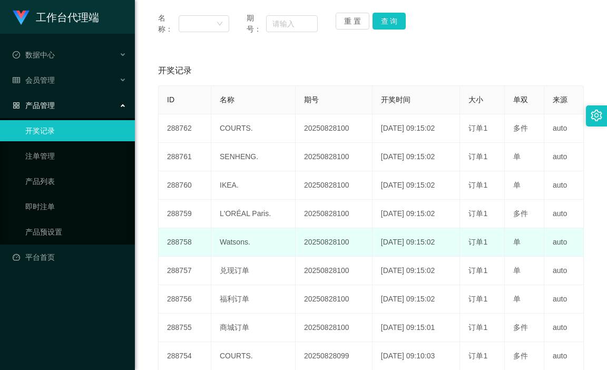
scroll to position [191, 0]
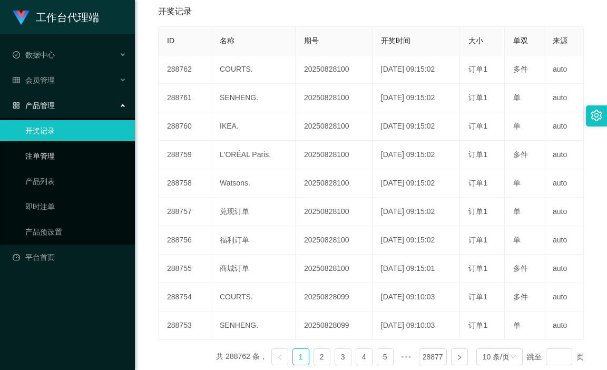
click at [63, 154] on link "注单管理" at bounding box center [75, 155] width 101 height 21
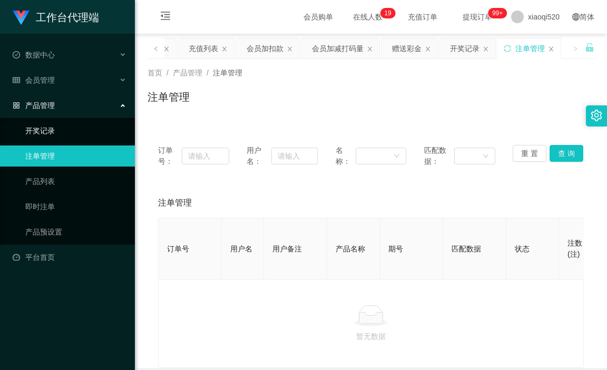
click at [67, 135] on link "开奖记录" at bounding box center [75, 130] width 101 height 21
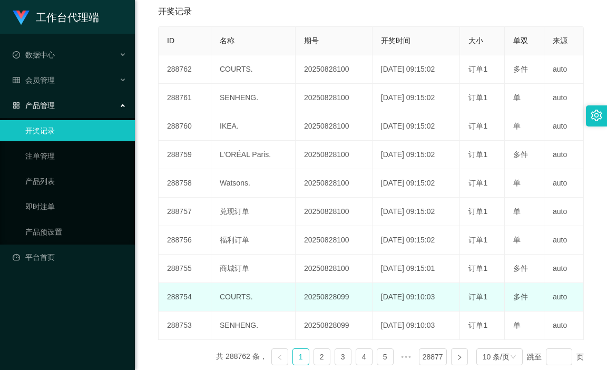
scroll to position [244, 0]
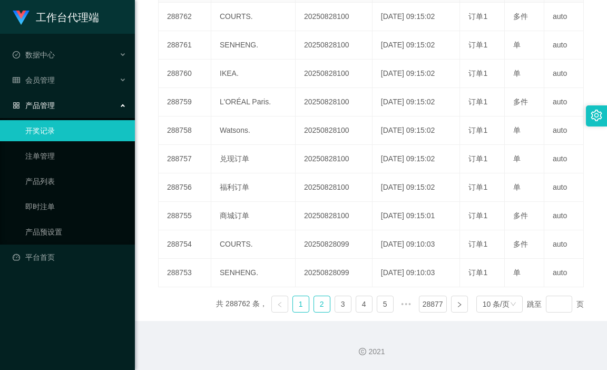
click at [314, 308] on link "2" at bounding box center [322, 304] width 16 height 16
click at [295, 302] on link "1" at bounding box center [301, 304] width 16 height 16
click at [380, 302] on link "5" at bounding box center [385, 304] width 16 height 16
click at [253, 306] on link "1" at bounding box center [259, 304] width 16 height 16
click at [335, 306] on link "3" at bounding box center [343, 304] width 16 height 16
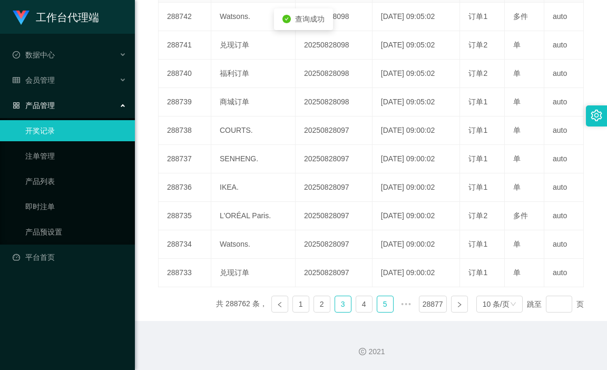
click at [377, 306] on link "5" at bounding box center [385, 304] width 16 height 16
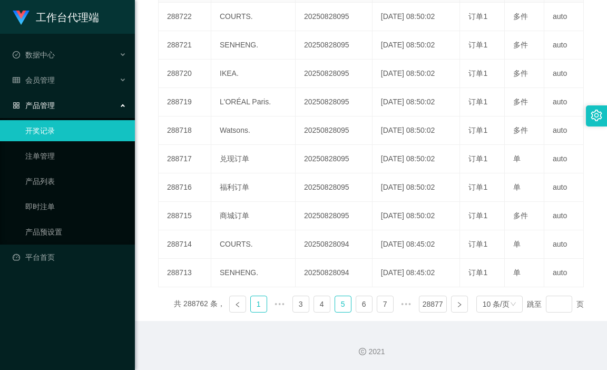
click at [257, 304] on link "1" at bounding box center [259, 304] width 16 height 16
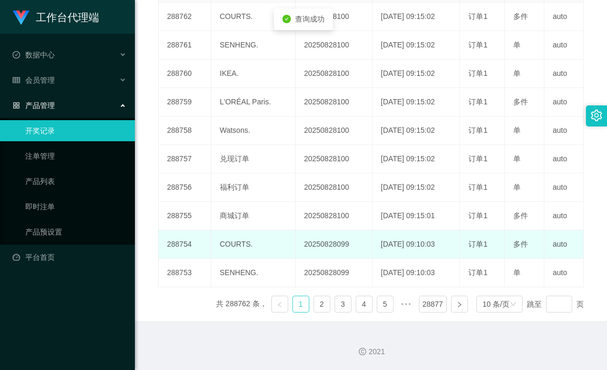
scroll to position [139, 0]
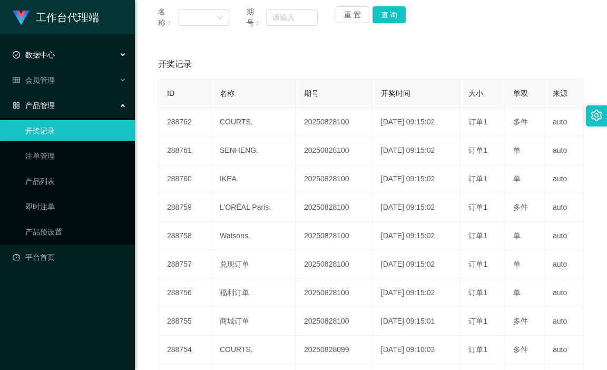
click at [77, 51] on div "数据中心" at bounding box center [67, 54] width 135 height 21
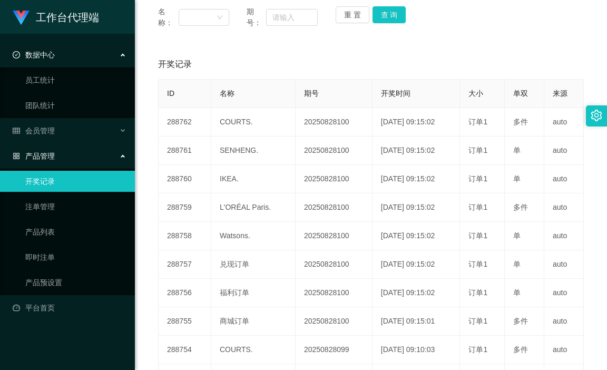
click at [77, 51] on div "数据中心" at bounding box center [67, 54] width 135 height 21
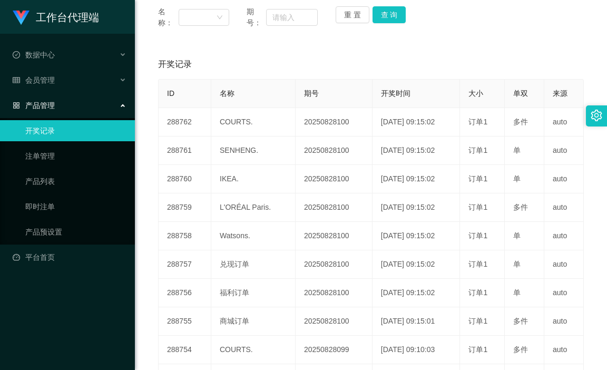
click at [433, 61] on div "开奖记录 添加开奖记录" at bounding box center [371, 65] width 426 height 30
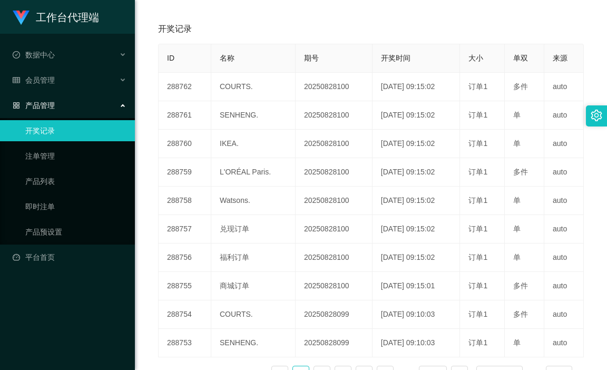
scroll to position [86, 0]
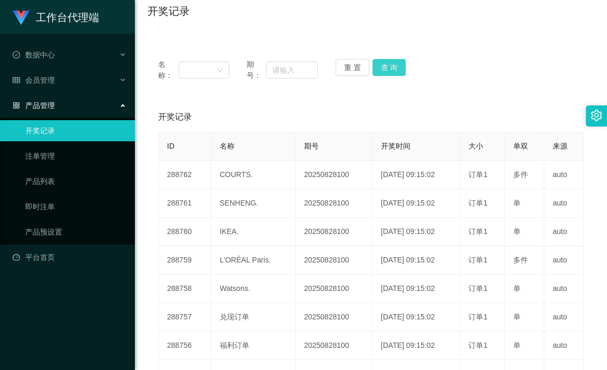
click at [391, 71] on button "查 询" at bounding box center [390, 67] width 34 height 17
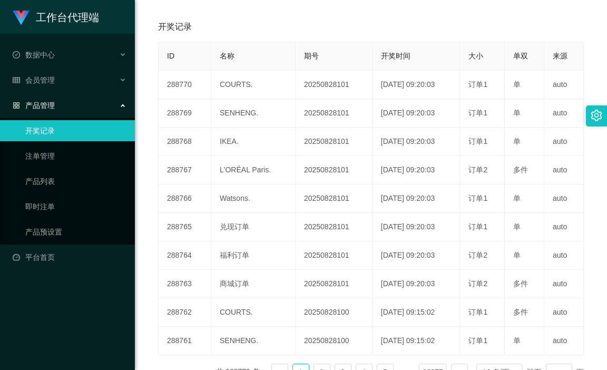
scroll to position [191, 0]
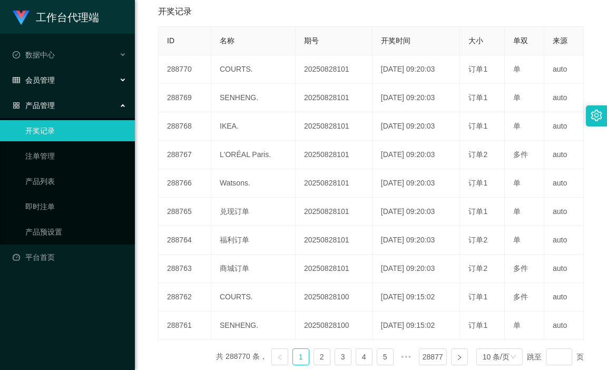
click at [73, 77] on div "会员管理" at bounding box center [67, 80] width 135 height 21
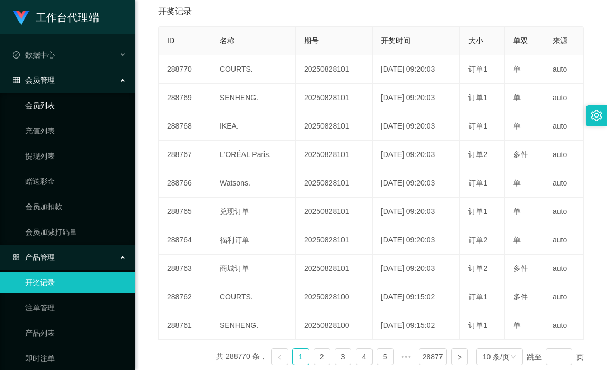
click at [73, 106] on link "会员列表" at bounding box center [75, 105] width 101 height 21
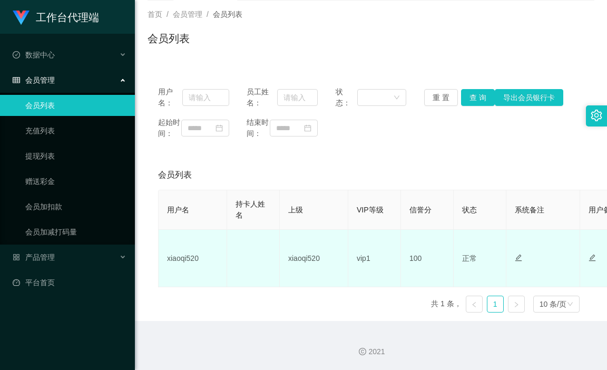
scroll to position [70, 0]
drag, startPoint x: 198, startPoint y: 259, endPoint x: 168, endPoint y: 262, distance: 30.7
click at [168, 262] on td "xiaoqi520" at bounding box center [193, 258] width 68 height 57
copy td "xiaoqi520"
click at [193, 256] on td "xiaoqi520" at bounding box center [193, 258] width 68 height 57
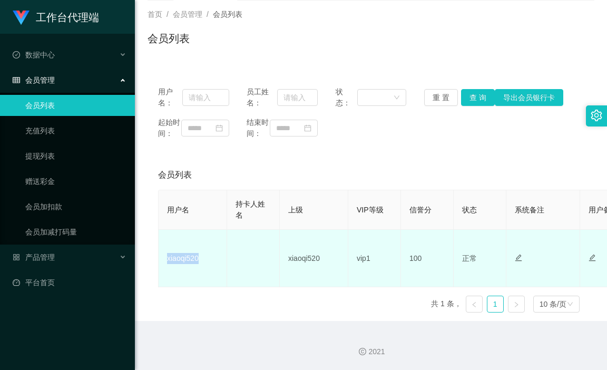
click at [190, 257] on td "xiaoqi520" at bounding box center [193, 258] width 68 height 57
click at [202, 264] on td "xiaoqi520" at bounding box center [193, 258] width 68 height 57
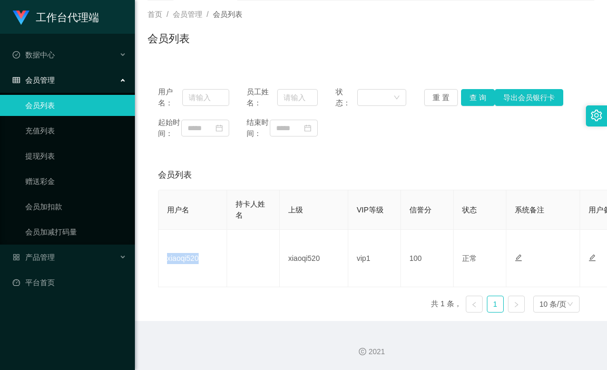
drag, startPoint x: 205, startPoint y: 258, endPoint x: 158, endPoint y: 259, distance: 47.4
click at [158, 259] on table "用户名 持卡人姓名 上级 VIP等级 信誉分 状态 系统备注 用户备注 金额 代理 ip 操作 xiaoqi520 xiaoqi520 vip1 100 正常…" at bounding box center [572, 238] width 828 height 97
copy td "xiaoqi520"
click at [64, 181] on link "赠送彩金" at bounding box center [75, 181] width 101 height 21
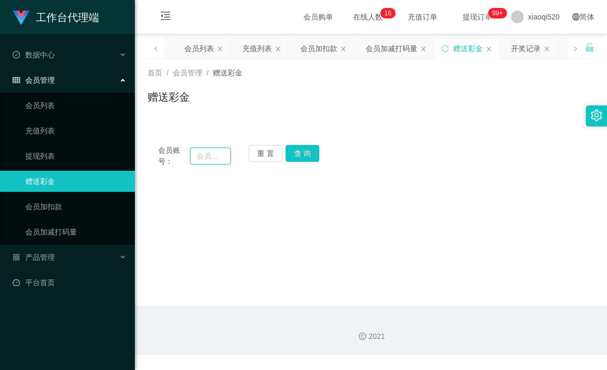
drag, startPoint x: 207, startPoint y: 153, endPoint x: 226, endPoint y: 152, distance: 19.0
click at [207, 153] on input "text" at bounding box center [210, 156] width 41 height 17
paste input "xiaoqi520"
type input "xiaoqi520"
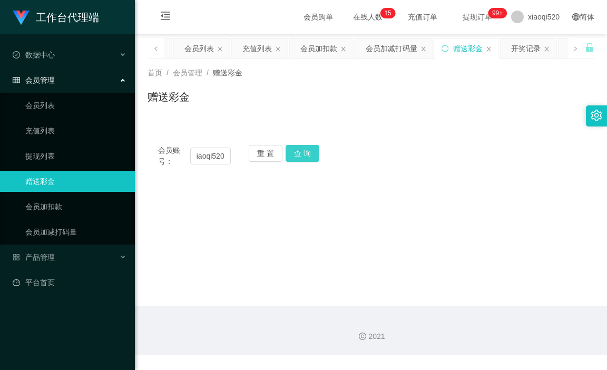
click at [310, 150] on button "查 询" at bounding box center [303, 153] width 34 height 17
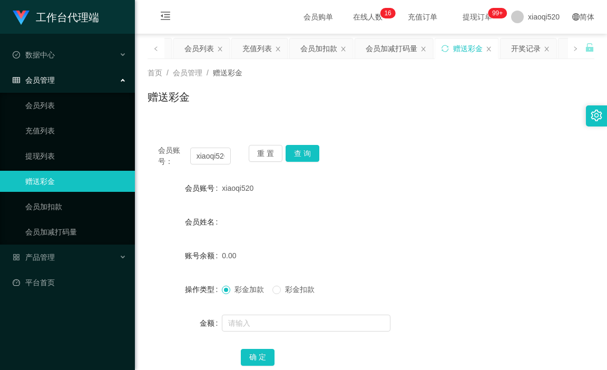
drag, startPoint x: 381, startPoint y: 187, endPoint x: 164, endPoint y: 141, distance: 222.4
click at [381, 188] on div "xiaoqi520" at bounding box center [352, 188] width 261 height 21
click at [61, 53] on div "数据中心" at bounding box center [67, 54] width 135 height 21
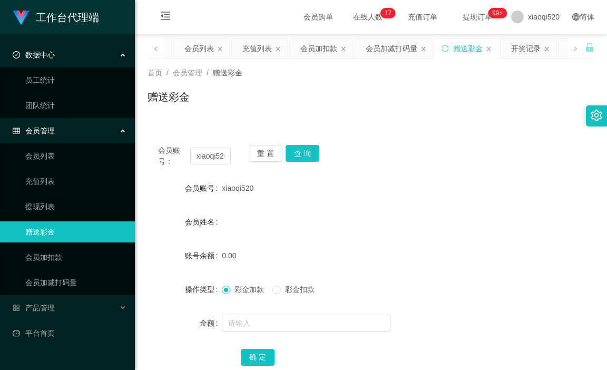
click at [62, 52] on div "数据中心" at bounding box center [67, 54] width 135 height 21
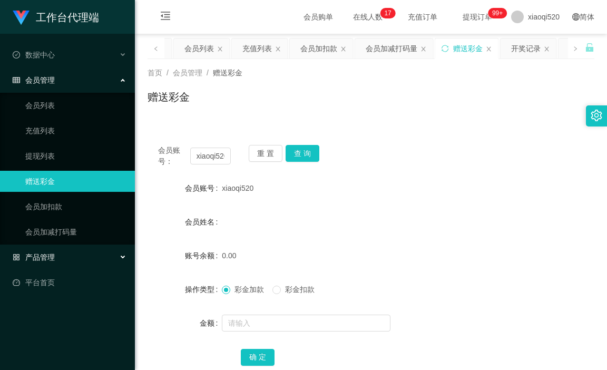
click at [68, 260] on div "产品管理" at bounding box center [67, 257] width 135 height 21
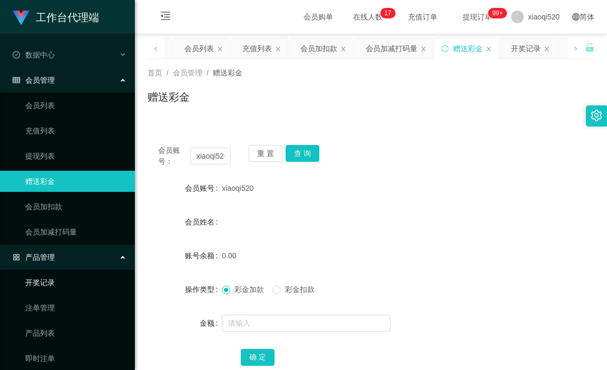
click at [59, 285] on link "开奖记录" at bounding box center [75, 282] width 101 height 21
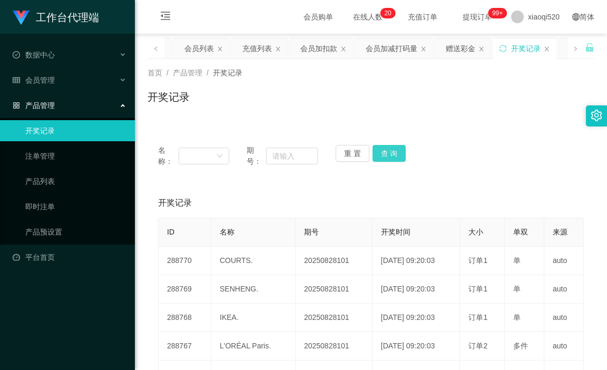
click at [397, 155] on button "查 询" at bounding box center [390, 153] width 34 height 17
click at [384, 153] on button "查 询" at bounding box center [390, 153] width 34 height 17
click at [377, 157] on button "查 询" at bounding box center [390, 153] width 34 height 17
click at [381, 154] on button "查 询" at bounding box center [390, 153] width 34 height 17
click at [385, 152] on button "查 询" at bounding box center [390, 153] width 34 height 17
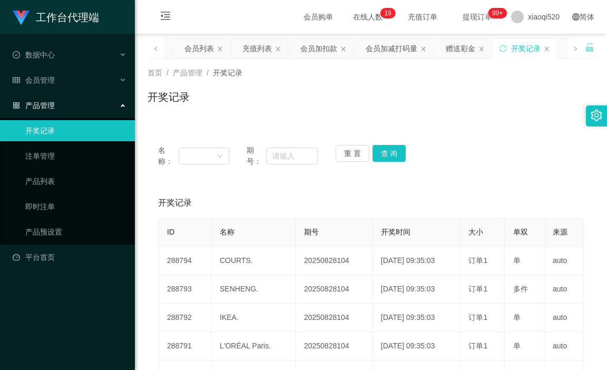
click at [477, 130] on div "名称： 期号： 重 置 查 询 开奖记录 添加开奖记录 ID 名称 期号 开奖时间 大小 单双 来源 288794 COURTS. 20250828104 […" at bounding box center [371, 343] width 447 height 443
click at [389, 155] on button "查 询" at bounding box center [390, 153] width 34 height 17
click at [450, 134] on div "名称： 期号： 重 置 查 询 开奖记录 添加开奖记录 ID 名称 期号 开奖时间 大小 单双 来源 288794 COURTS. 20250828104 […" at bounding box center [371, 343] width 447 height 443
click at [378, 154] on button "查 询" at bounding box center [390, 153] width 34 height 17
click at [475, 132] on div "名称： 期号： 重 置 查 询 开奖记录 添加开奖记录 ID 名称 期号 开奖时间 大小 单双 来源 288794 COURTS. 20250828104 […" at bounding box center [371, 343] width 447 height 443
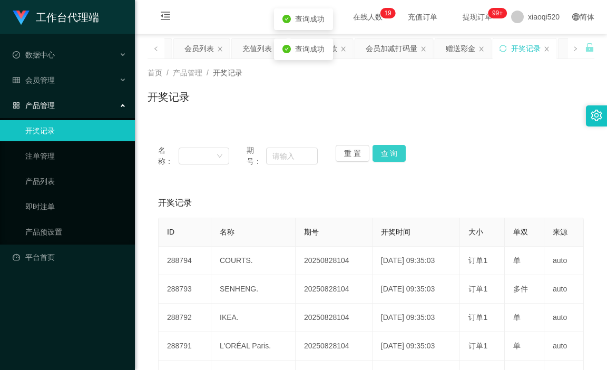
click at [390, 153] on button "查 询" at bounding box center [390, 153] width 34 height 17
click at [466, 133] on div "名称： 期号： 重 置 查 询 开奖记录 添加开奖记录 ID 名称 期号 开奖时间 大小 单双 来源 288794 COURTS. 20250828104 […" at bounding box center [371, 343] width 447 height 443
click at [376, 154] on button "查 询" at bounding box center [390, 153] width 34 height 17
click at [442, 139] on div "名称： 期号： 重 置 查 询" at bounding box center [371, 155] width 447 height 43
click at [388, 156] on button "查 询" at bounding box center [390, 153] width 34 height 17
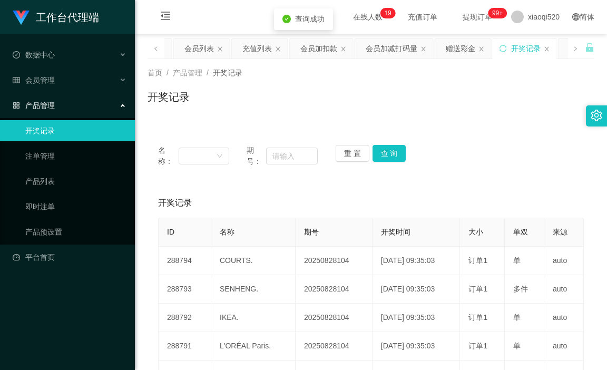
click at [453, 147] on div "名称： 期号： 重 置 查 询" at bounding box center [371, 156] width 426 height 22
click at [388, 160] on button "查 询" at bounding box center [390, 153] width 34 height 17
click at [450, 152] on div "名称： 期号： 重 置 查 询" at bounding box center [371, 156] width 426 height 22
click at [382, 157] on button "查 询" at bounding box center [390, 153] width 34 height 17
click at [456, 153] on div "名称： 期号： 重 置 查 询" at bounding box center [371, 156] width 426 height 22
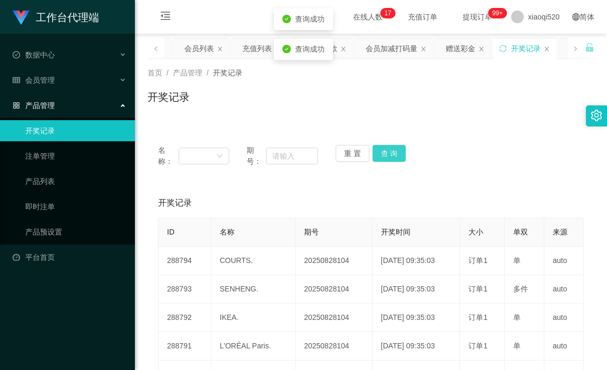
drag, startPoint x: 394, startPoint y: 155, endPoint x: 403, endPoint y: 155, distance: 8.4
click at [394, 155] on button "查 询" at bounding box center [390, 153] width 34 height 17
click at [458, 151] on div "名称： 期号： 重 置 查 询" at bounding box center [371, 156] width 426 height 22
click at [393, 154] on button "查 询" at bounding box center [390, 153] width 34 height 17
click at [397, 154] on button "查 询" at bounding box center [390, 153] width 34 height 17
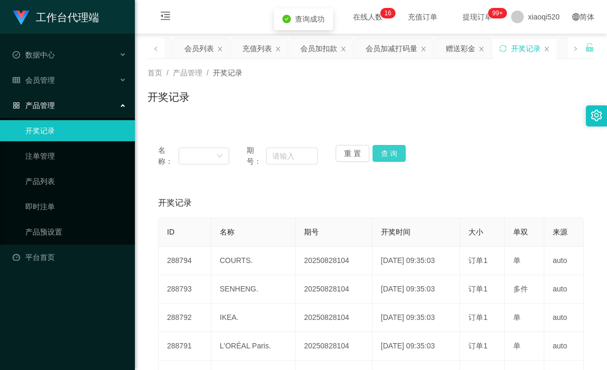
click at [397, 154] on button "查 询" at bounding box center [390, 153] width 34 height 17
click at [394, 153] on button "查 询" at bounding box center [390, 153] width 34 height 17
click at [384, 160] on button "查 询" at bounding box center [390, 153] width 34 height 17
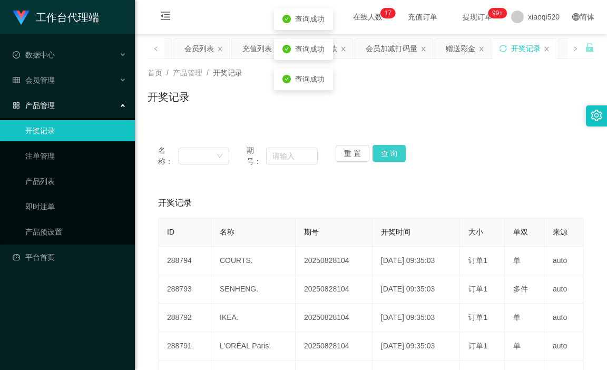
click at [384, 160] on button "查 询" at bounding box center [390, 153] width 34 height 17
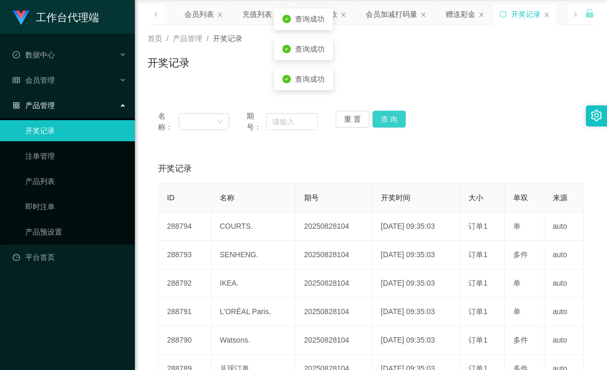
scroll to position [53, 0]
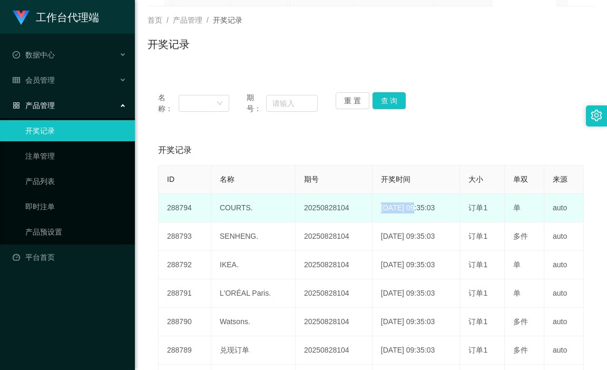
drag, startPoint x: 369, startPoint y: 213, endPoint x: 408, endPoint y: 212, distance: 39.0
click at [405, 212] on td "[DATE] 09:35:03" at bounding box center [417, 208] width 88 height 28
copy td "[DATE]"
drag, startPoint x: 428, startPoint y: 212, endPoint x: 412, endPoint y: 215, distance: 16.6
click at [414, 215] on td "[DATE] 09:35:03" at bounding box center [417, 208] width 88 height 28
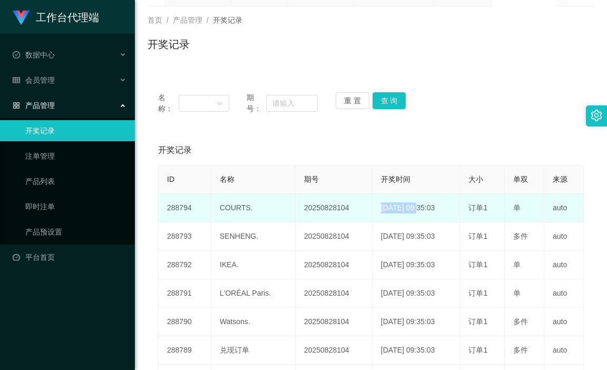
copy td ":35:"
click at [407, 215] on td "[DATE] 09:35:03" at bounding box center [417, 208] width 88 height 28
drag, startPoint x: 411, startPoint y: 210, endPoint x: 447, endPoint y: 215, distance: 36.2
click at [424, 210] on td "[DATE] 09:35:03" at bounding box center [417, 208] width 88 height 28
copy td "9:"
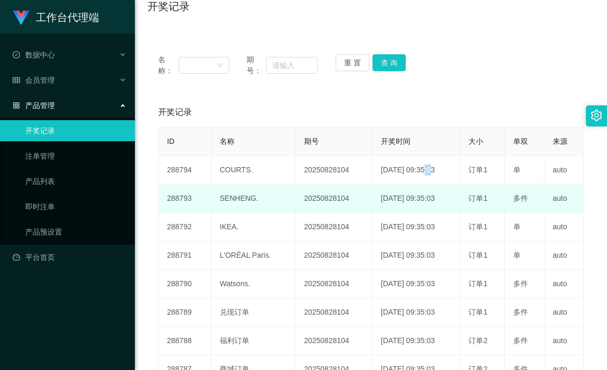
scroll to position [105, 0]
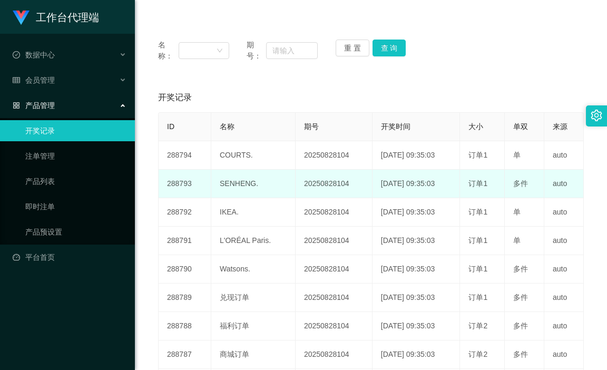
drag, startPoint x: 473, startPoint y: 179, endPoint x: 481, endPoint y: 179, distance: 7.4
click at [480, 179] on span "订单1" at bounding box center [477, 183] width 19 height 8
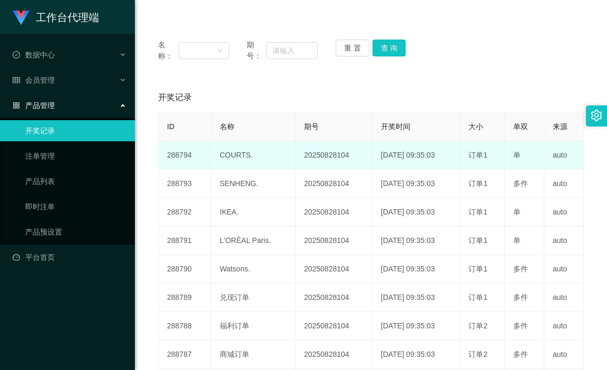
click at [479, 161] on td "订单1" at bounding box center [482, 155] width 45 height 28
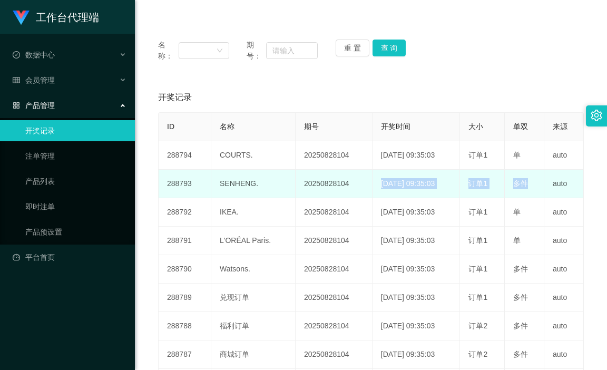
drag, startPoint x: 526, startPoint y: 187, endPoint x: 347, endPoint y: 194, distance: 179.3
click at [347, 194] on tr "288793 SENHENG. 20250828104 [DATE] 09:35:03 订单1 多件 auto" at bounding box center [371, 184] width 425 height 28
copy tr "[DATE] 09:35:03 订单1 多件"
click at [417, 194] on td "[DATE] 09:35:03" at bounding box center [417, 184] width 88 height 28
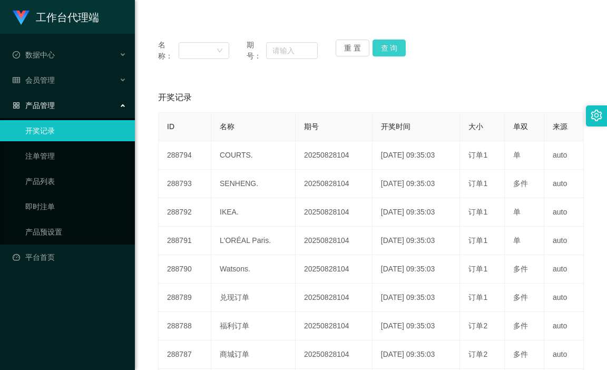
click at [389, 46] on button "查 询" at bounding box center [390, 48] width 34 height 17
click at [394, 48] on button "查 询" at bounding box center [390, 48] width 34 height 17
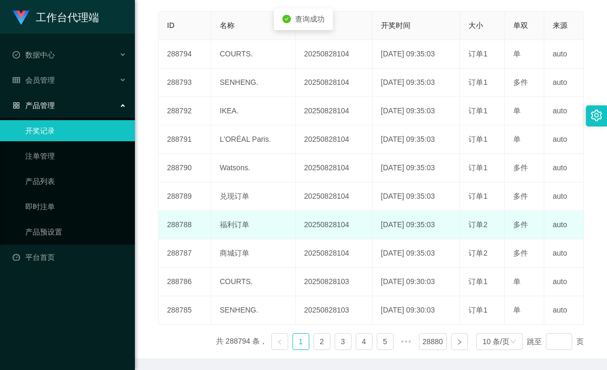
scroll to position [244, 0]
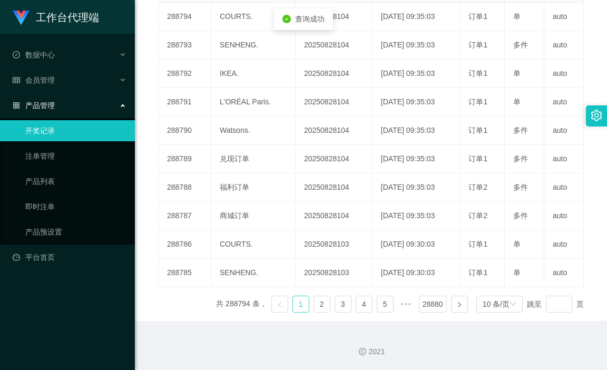
click at [297, 307] on link "1" at bounding box center [301, 304] width 16 height 16
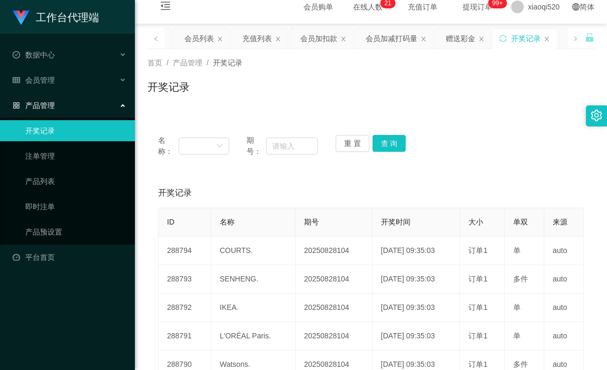
scroll to position [0, 0]
